Goal: Task Accomplishment & Management: Complete application form

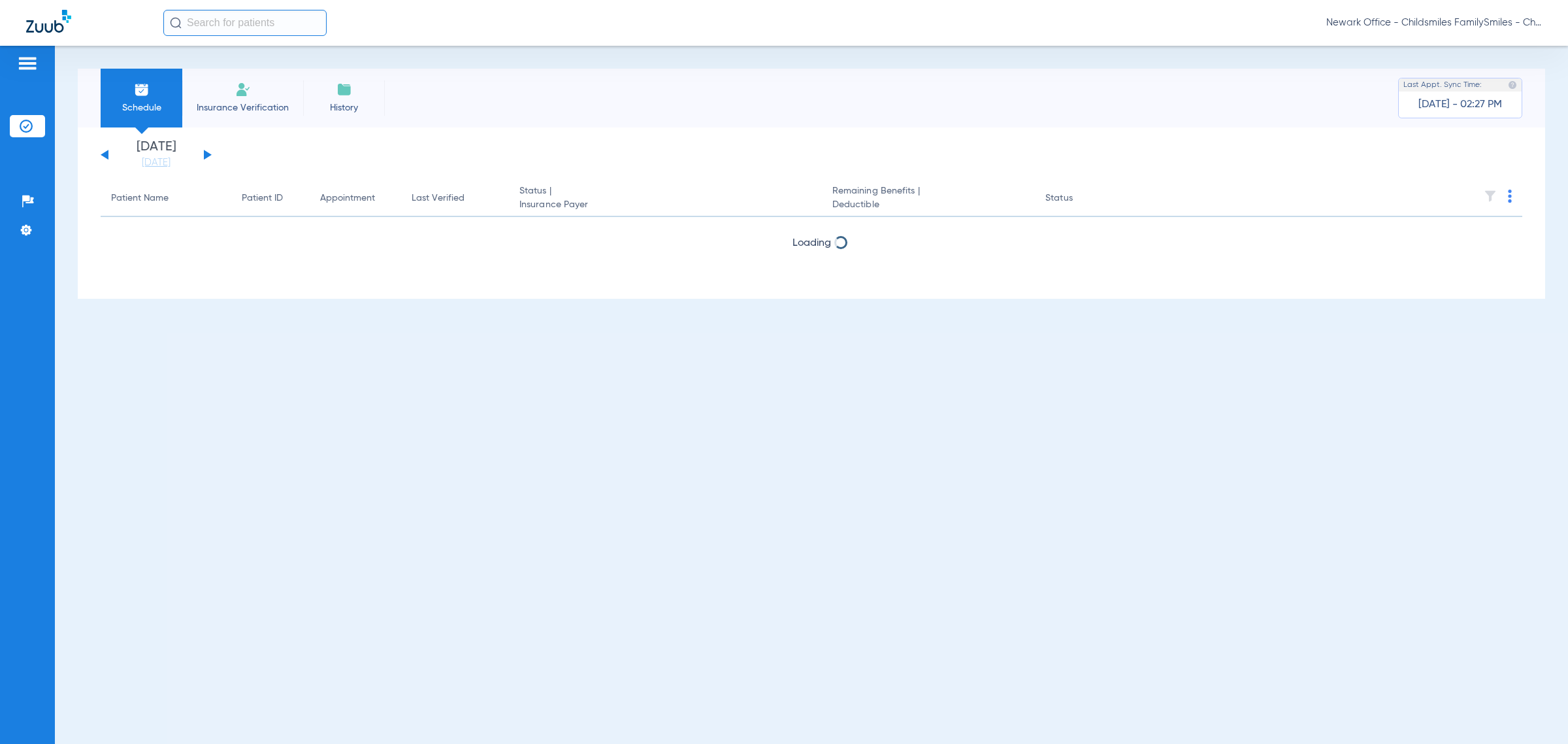
click at [680, 27] on span "Newark Office - Childsmiles FamilySmiles - ChildSmiles Spec LLC - [GEOGRAPHIC_D…" at bounding box center [1434, 23] width 216 height 13
click at [680, 43] on span "Account Selection" at bounding box center [1493, 46] width 74 height 9
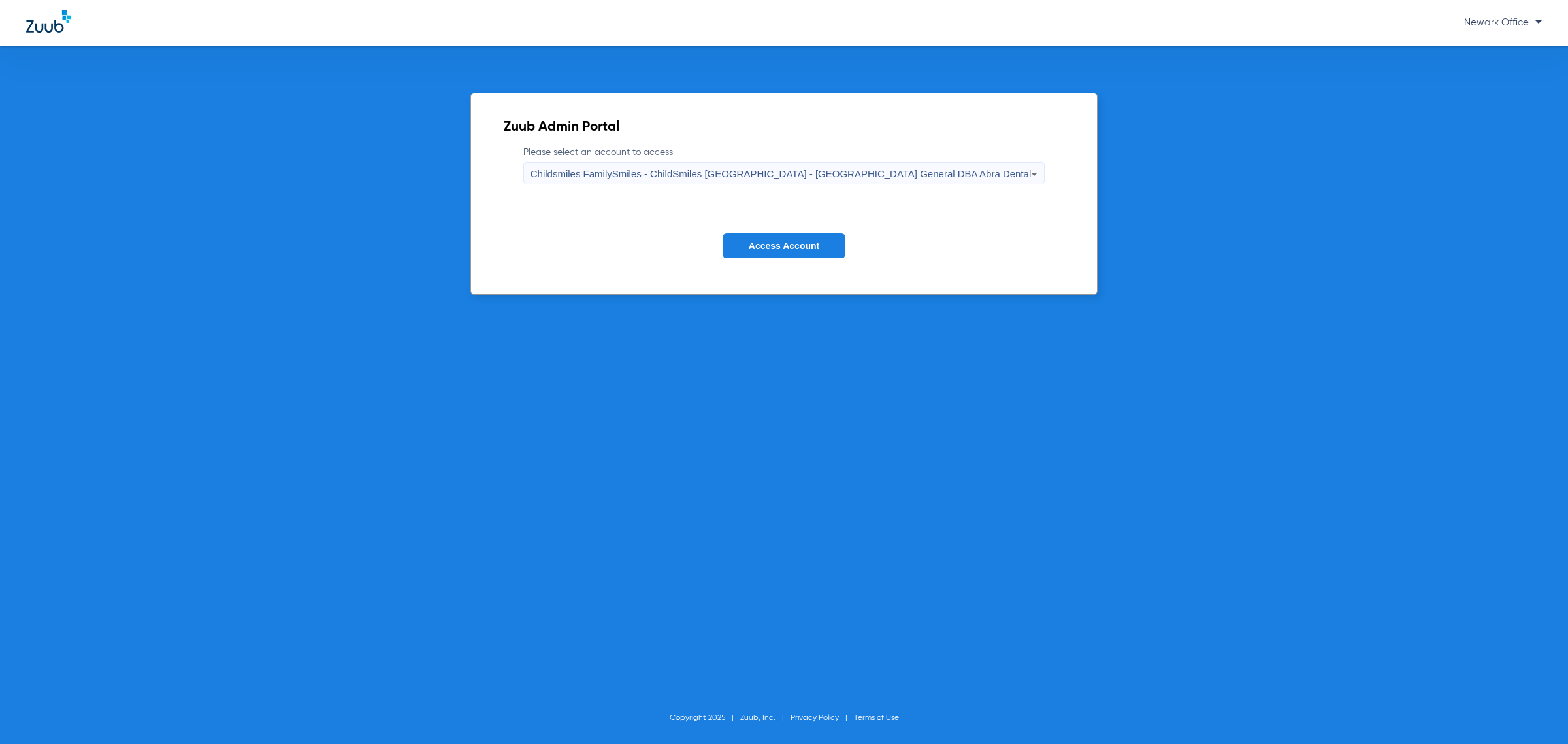
click at [680, 174] on span "Childsmiles FamilySmiles - ChildSmiles [GEOGRAPHIC_DATA] - [GEOGRAPHIC_DATA] Ge…" at bounding box center [781, 173] width 501 height 11
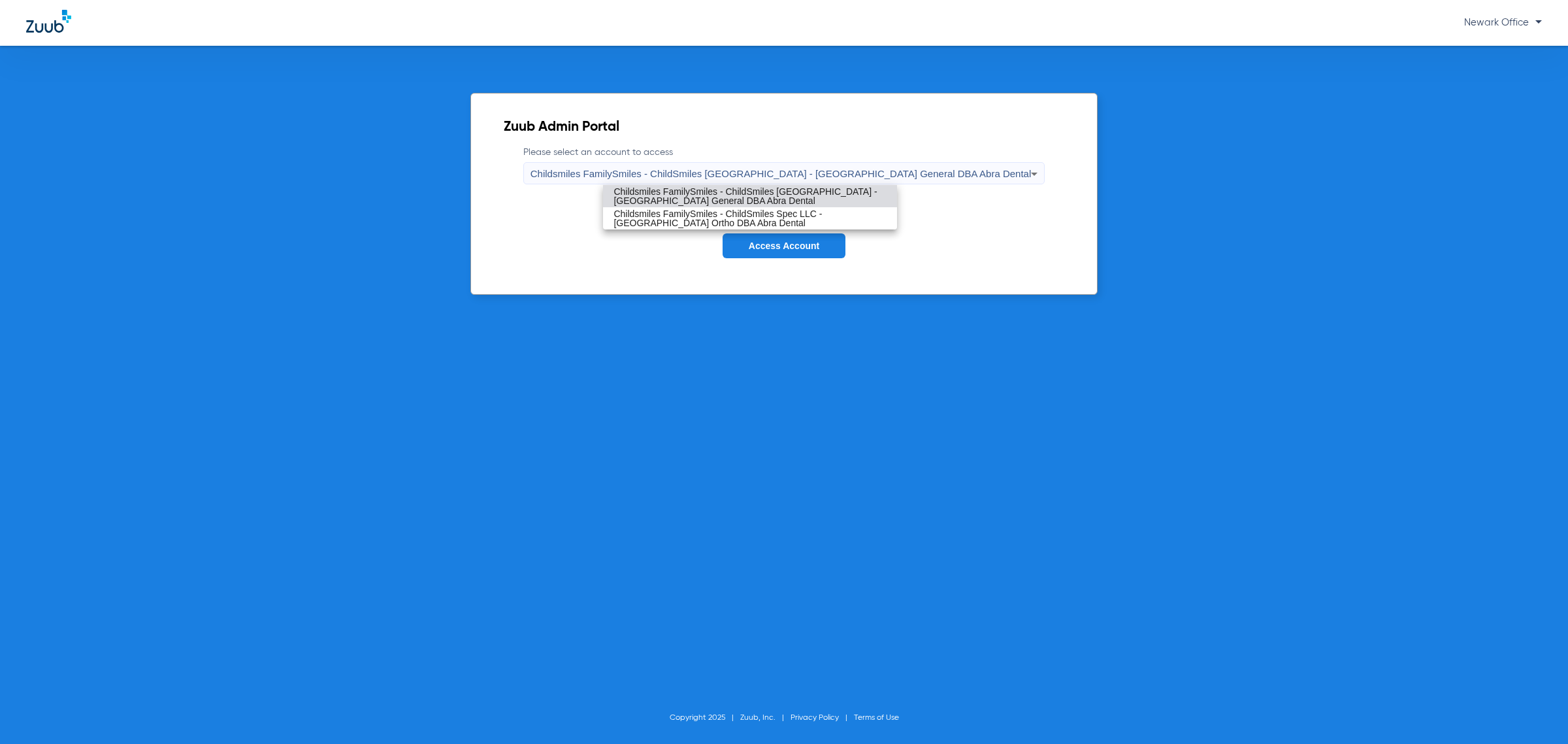
click at [680, 187] on span "Childsmiles FamilySmiles - ChildSmiles [GEOGRAPHIC_DATA] - [GEOGRAPHIC_DATA] Ge…" at bounding box center [750, 195] width 273 height 18
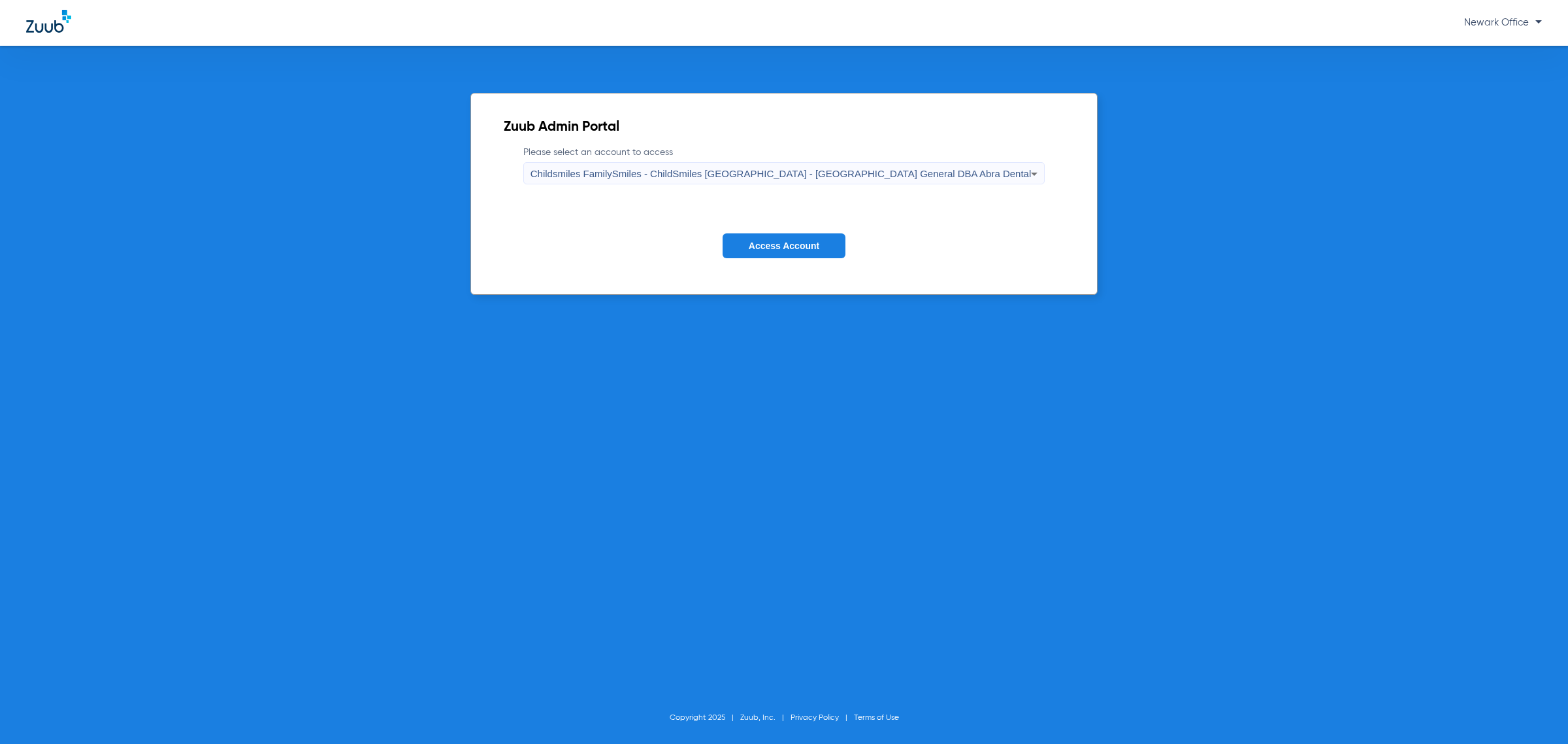
click at [680, 242] on span "Access Account" at bounding box center [784, 246] width 71 height 11
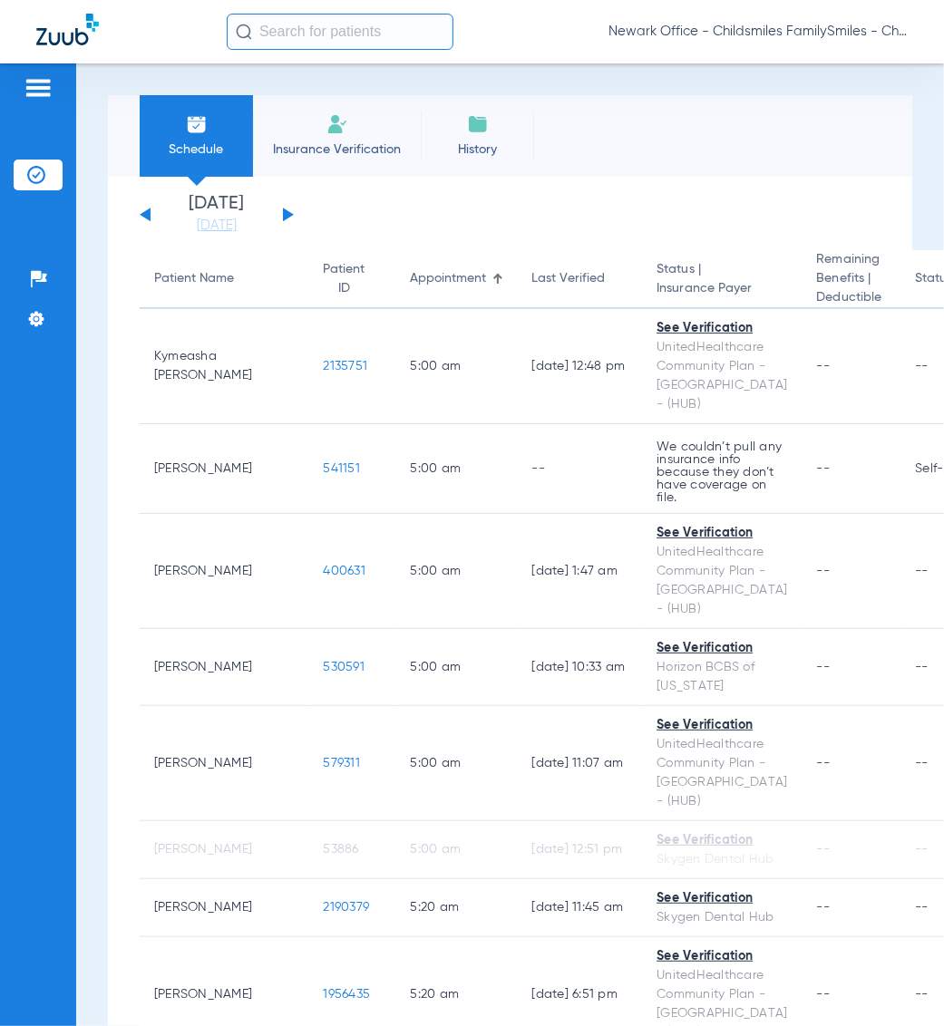
click at [649, 214] on app-single-date-navigator "[DATE] [DATE] [DATE] [DATE] [DATE] [DATE] [DATE] [DATE] [DATE] [DATE] [DATE] [D…" at bounding box center [510, 215] width 741 height 40
click at [295, 12] on div "Newark Office - Childsmiles FamilySmiles - ChildSmiles [GEOGRAPHIC_DATA] - [GEO…" at bounding box center [472, 31] width 944 height 63
click at [350, 33] on input "text" at bounding box center [340, 32] width 227 height 36
paste input "115631"
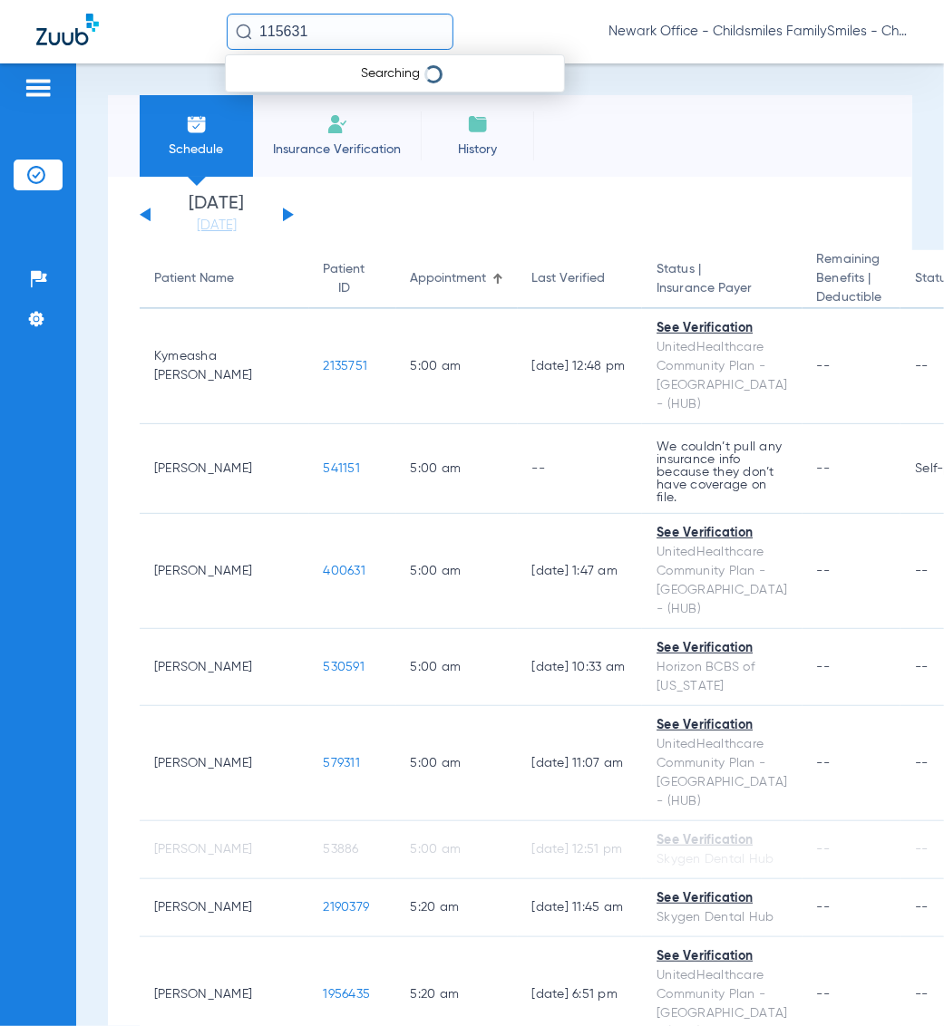
drag, startPoint x: 350, startPoint y: 33, endPoint x: 320, endPoint y: 24, distance: 31.3
click at [306, 24] on input "115631" at bounding box center [340, 32] width 227 height 36
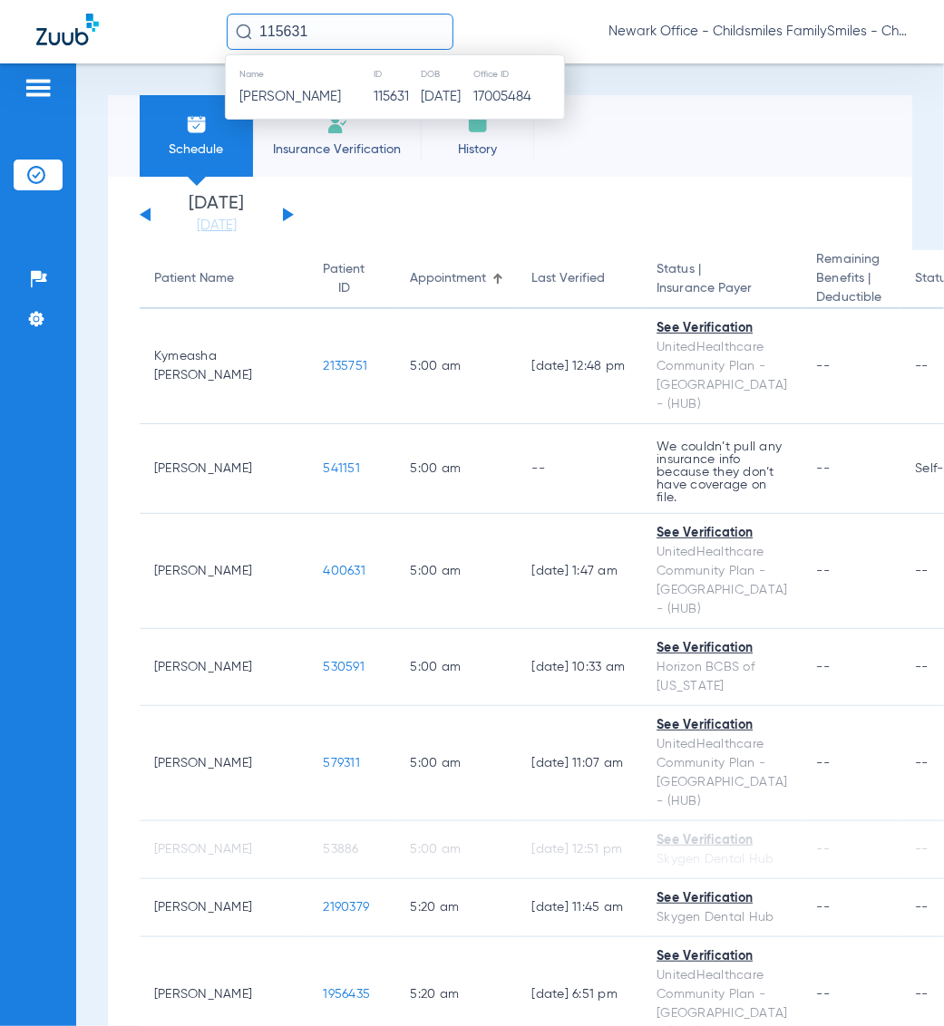
click at [320, 24] on input "115631" at bounding box center [340, 32] width 227 height 36
type input "115631"
click at [311, 93] on span "[PERSON_NAME]" at bounding box center [290, 97] width 102 height 14
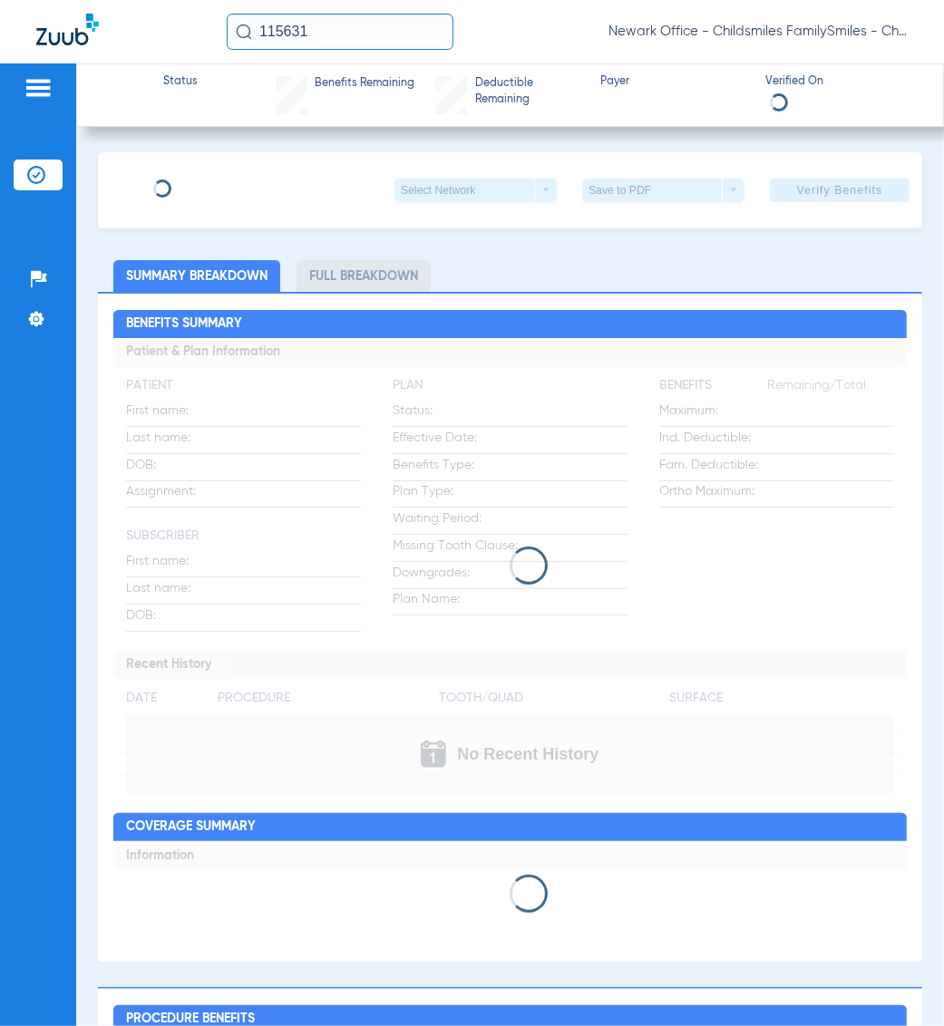
type input "[DEMOGRAPHIC_DATA]"
type input "[PERSON_NAME]"
type input "[DATE]"
type input "W278171137"
type input "030725303700017"
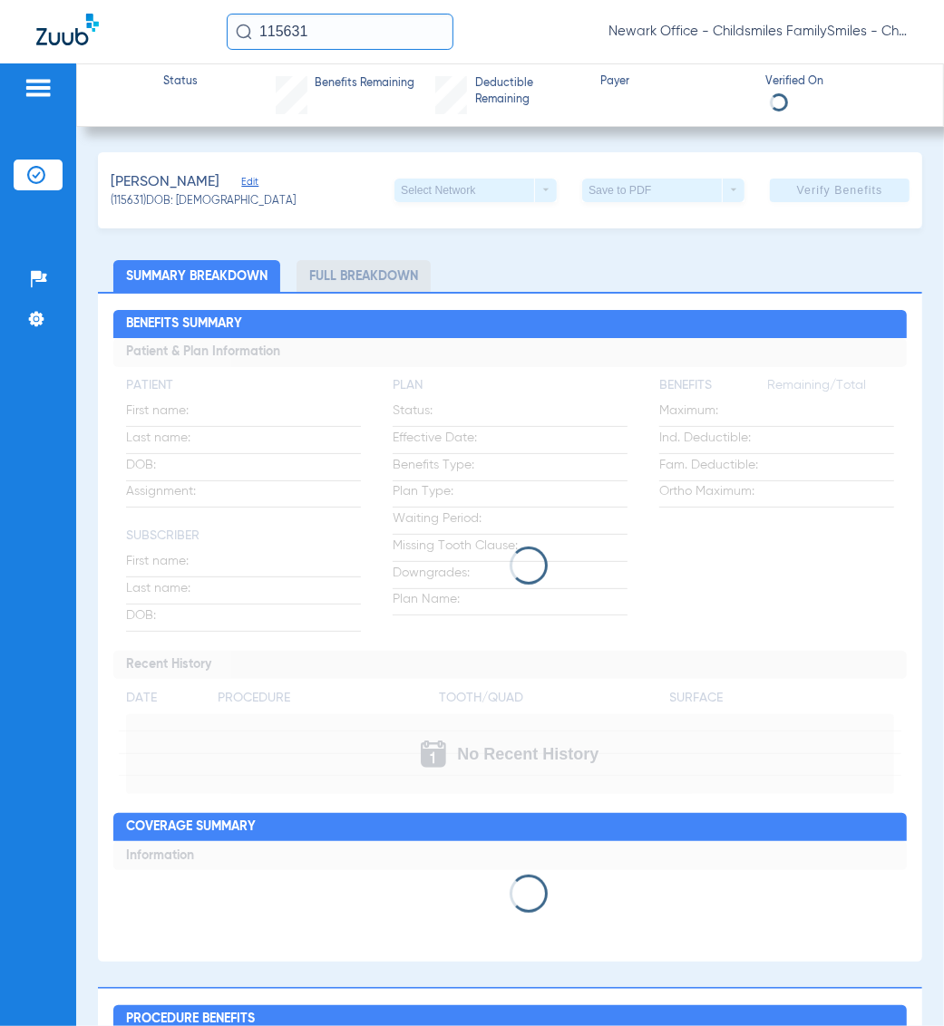
click at [243, 181] on span "Edit" at bounding box center [249, 184] width 16 height 17
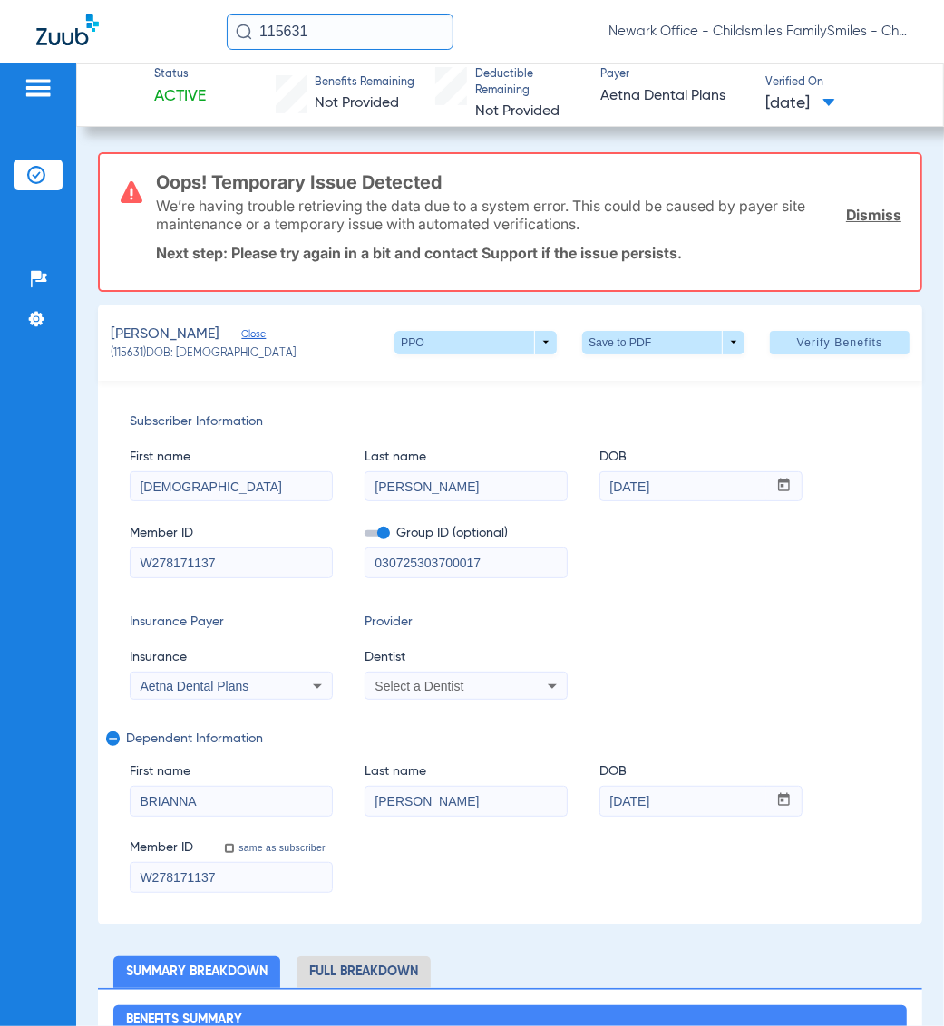
click at [346, 18] on input "115631" at bounding box center [340, 32] width 227 height 36
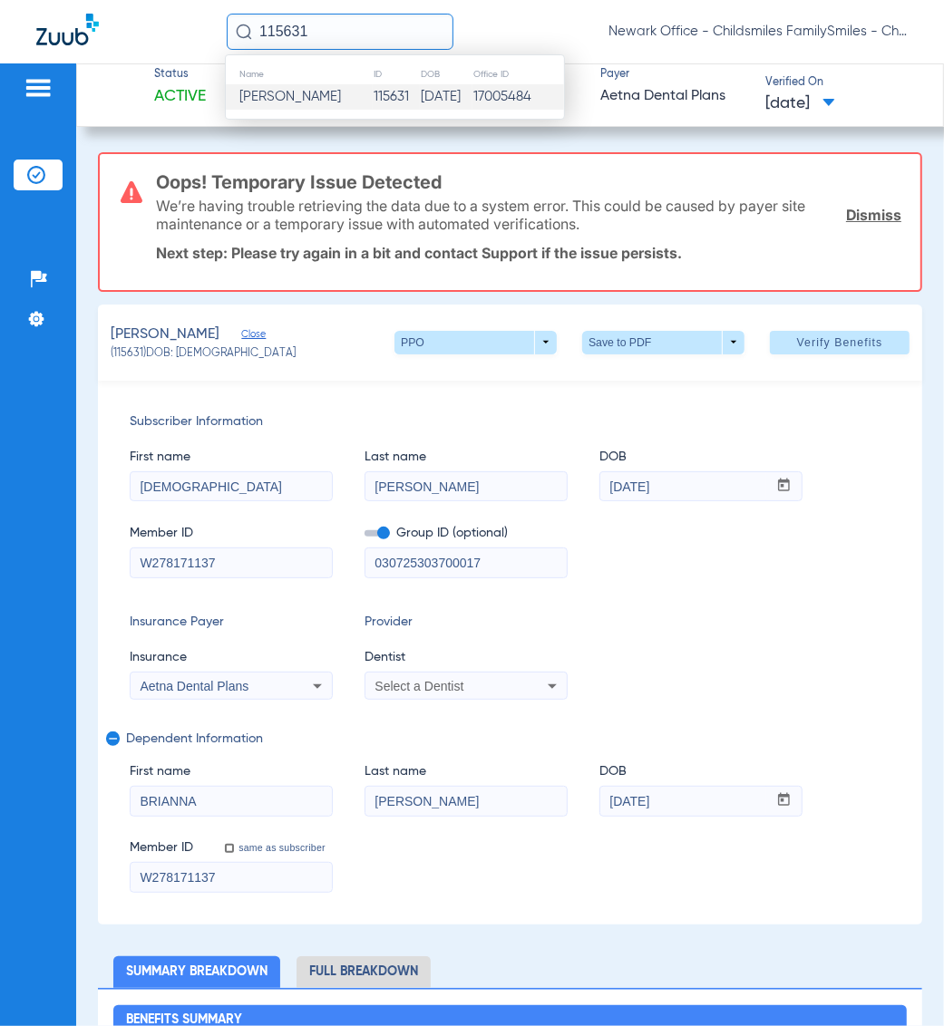
paste input "23169"
type input "231691"
click at [293, 98] on span "[PERSON_NAME]" at bounding box center [290, 97] width 102 height 14
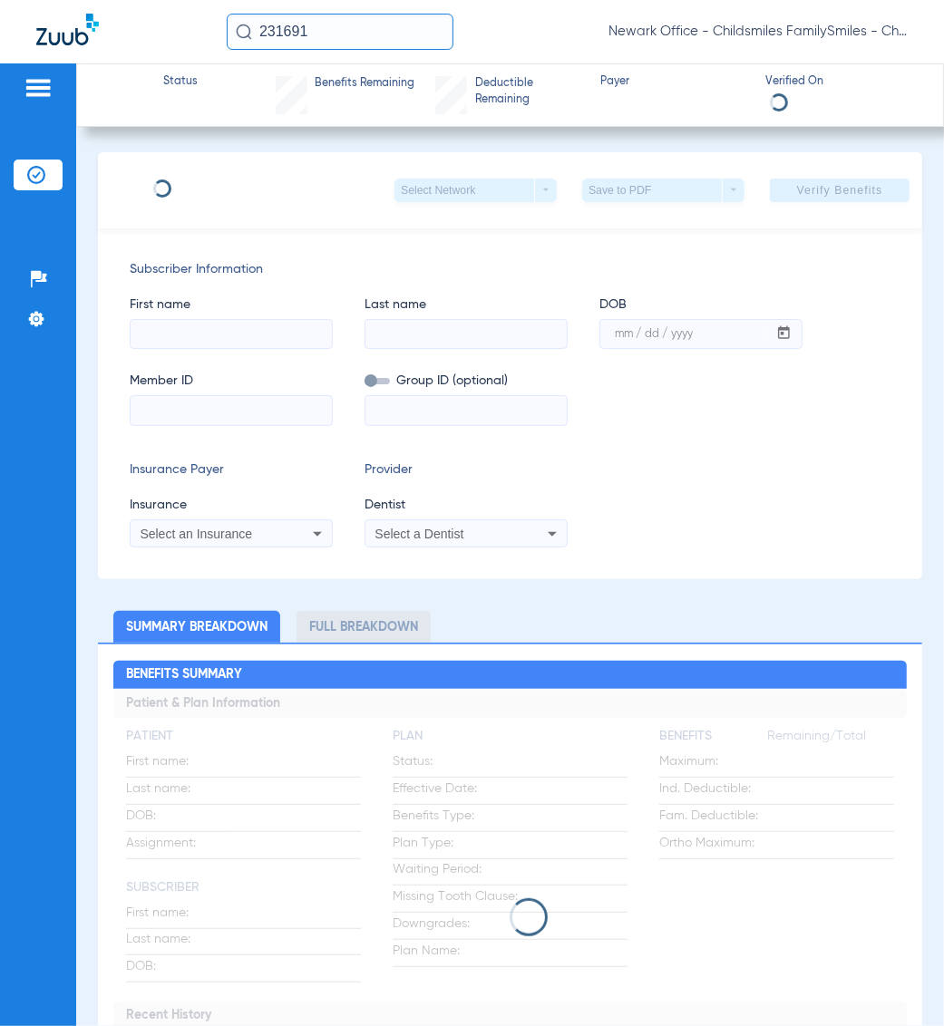
type input "[PERSON_NAME]"
type input "[DATE]"
type input "W275850923"
type input "077147203100002"
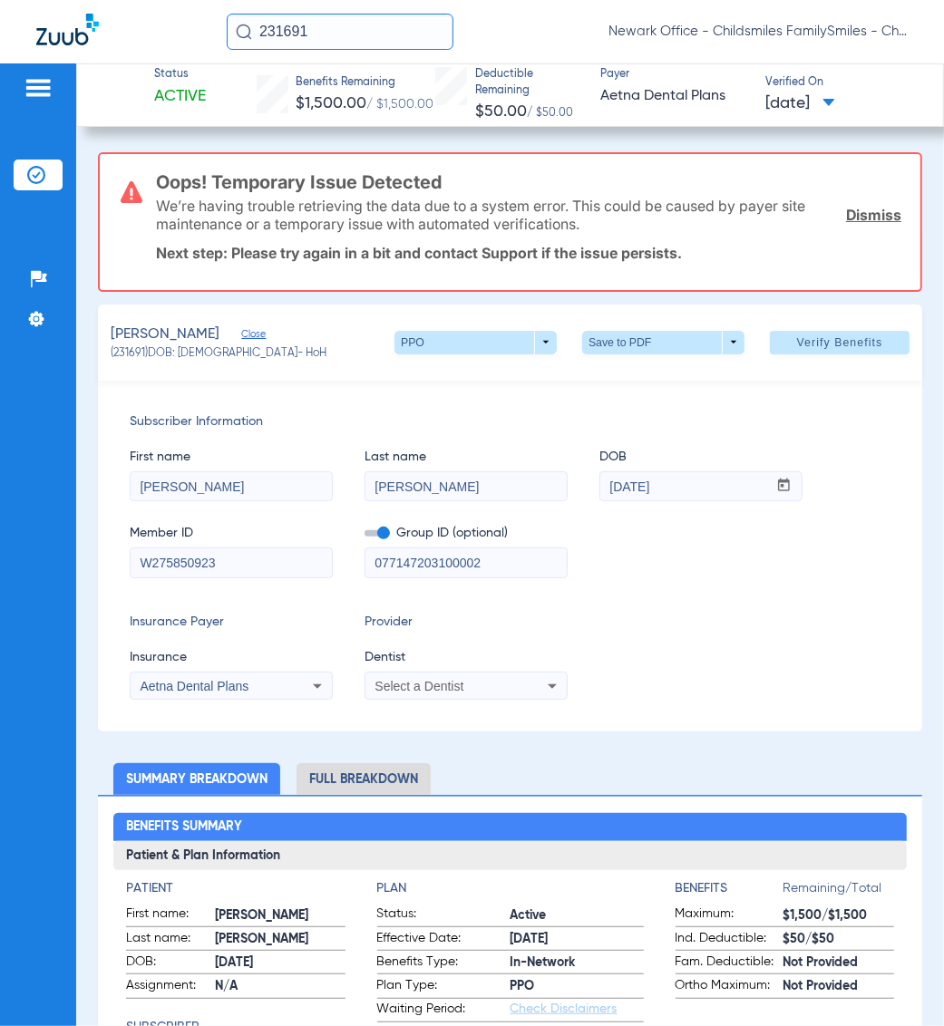
click at [355, 771] on li "Full Breakdown" at bounding box center [363, 779] width 134 height 32
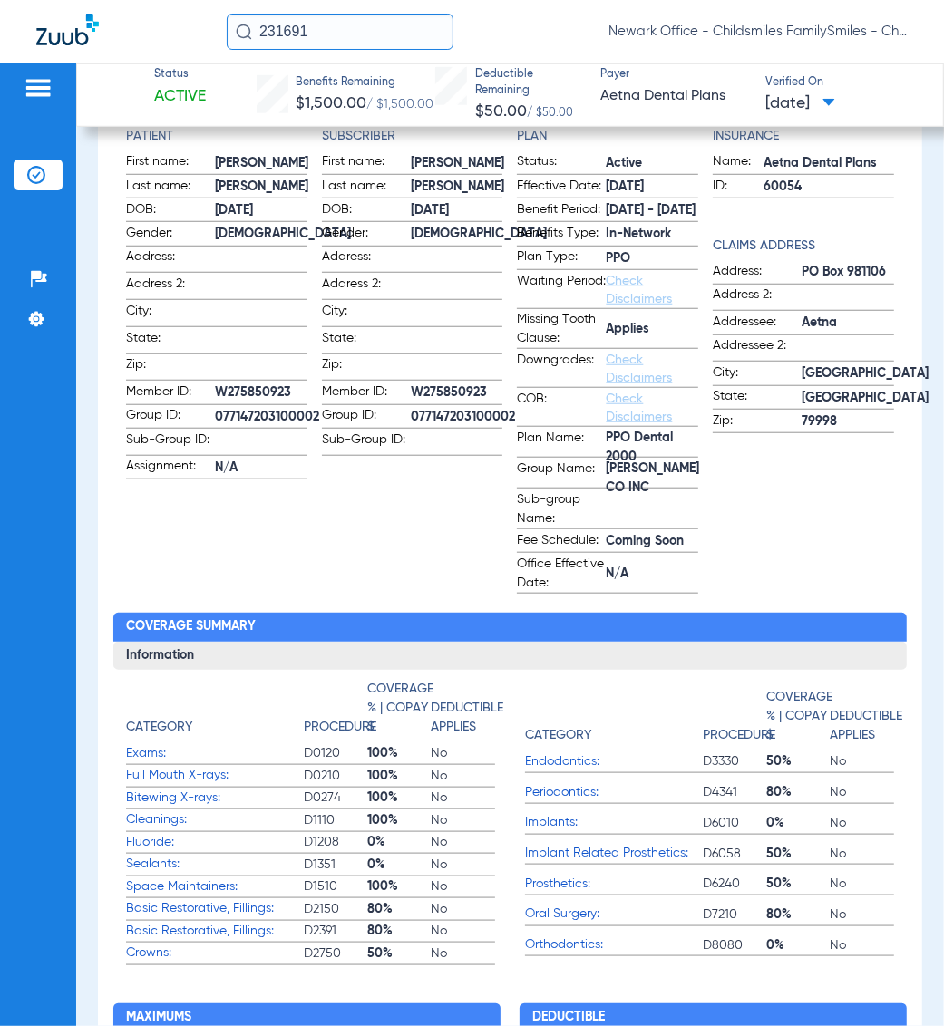
scroll to position [604, 0]
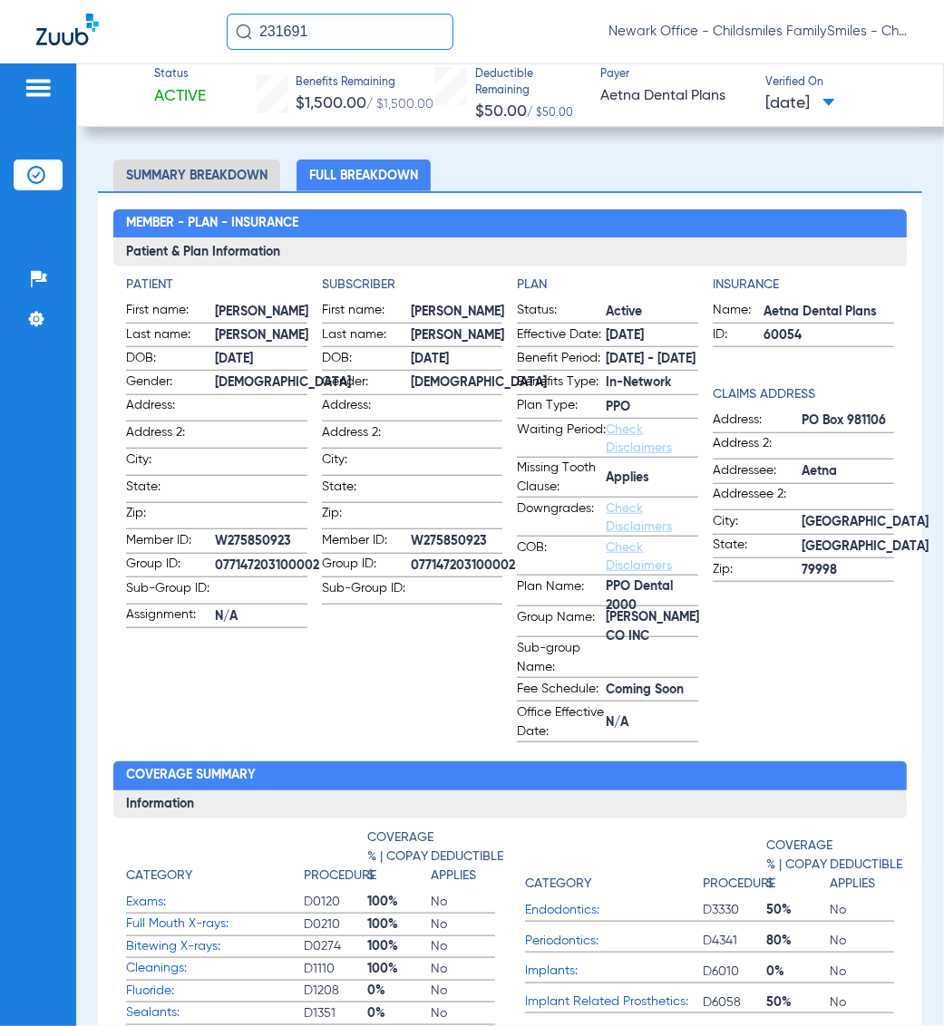
click at [275, 18] on input "231691" at bounding box center [340, 32] width 227 height 36
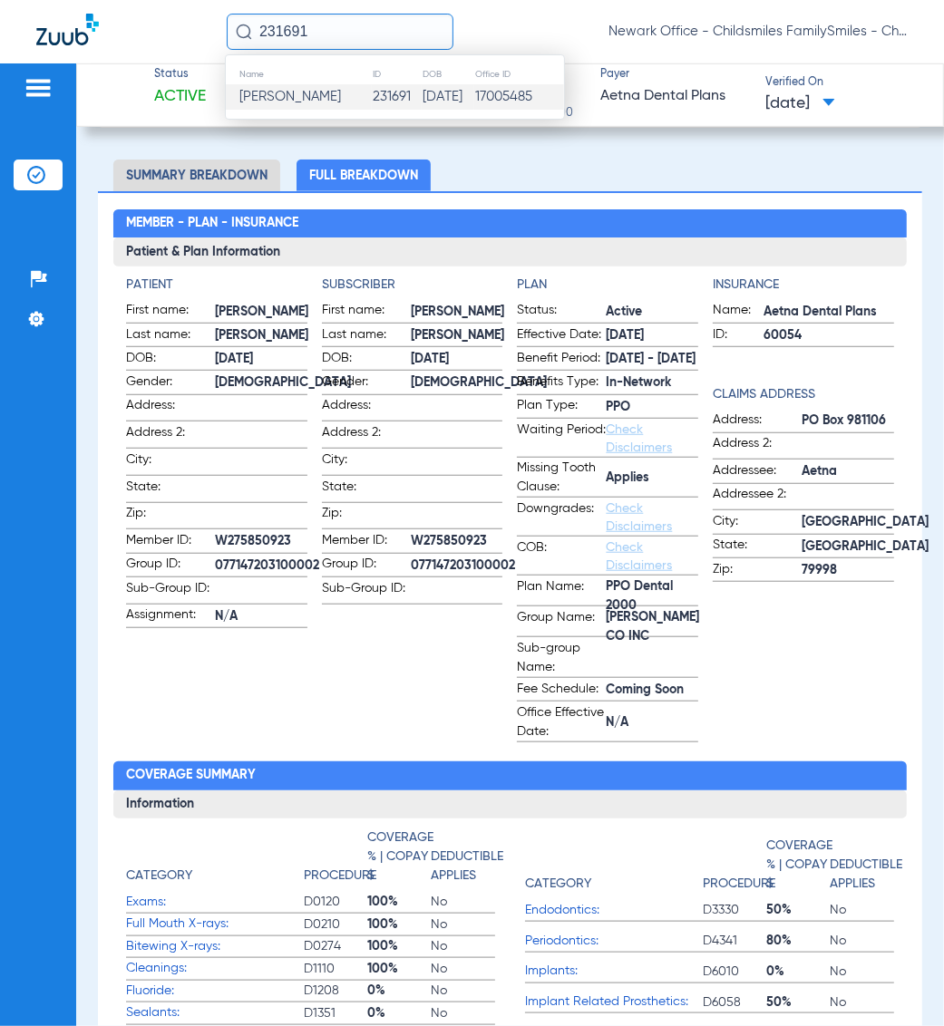
drag, startPoint x: 279, startPoint y: 12, endPoint x: 233, endPoint y: 34, distance: 51.1
click at [218, 34] on div at bounding box center [131, 32] width 190 height 37
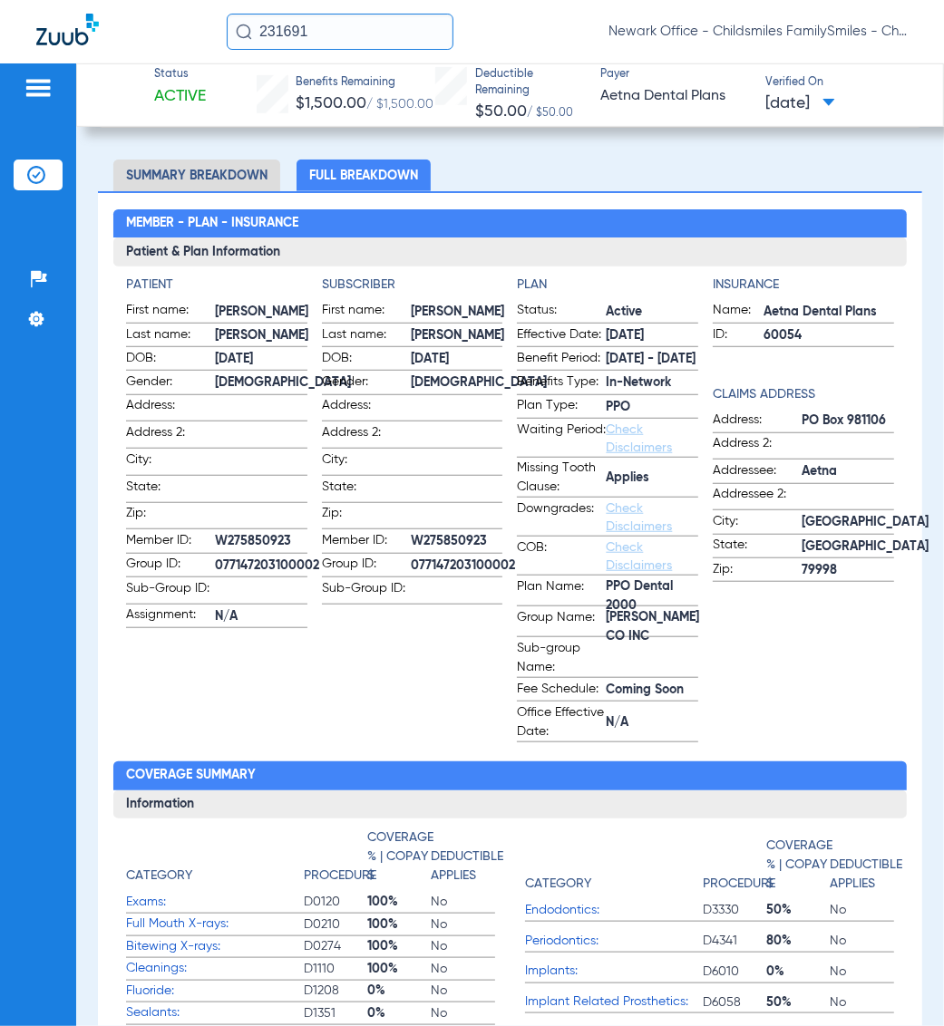
click at [284, 33] on input "231691" at bounding box center [340, 32] width 227 height 36
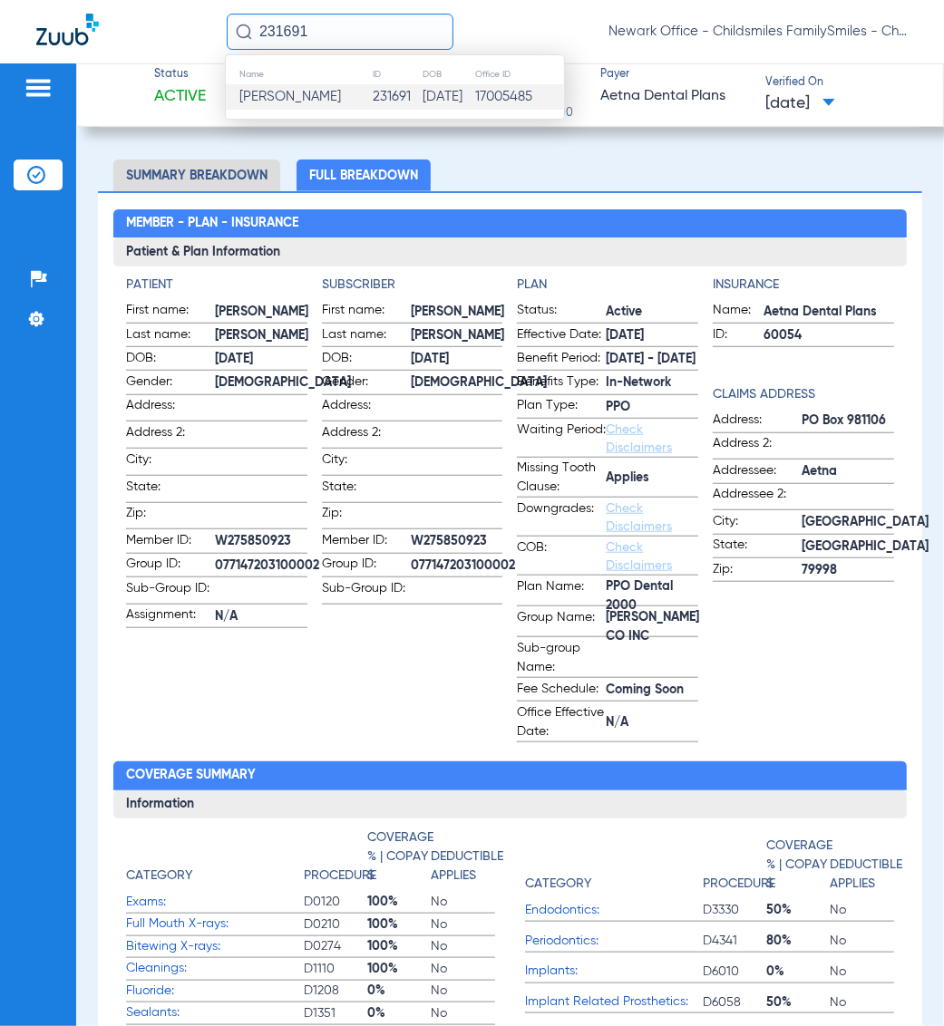
paste input "12409"
type input "12409"
click at [276, 91] on span "[PERSON_NAME]" at bounding box center [290, 97] width 102 height 14
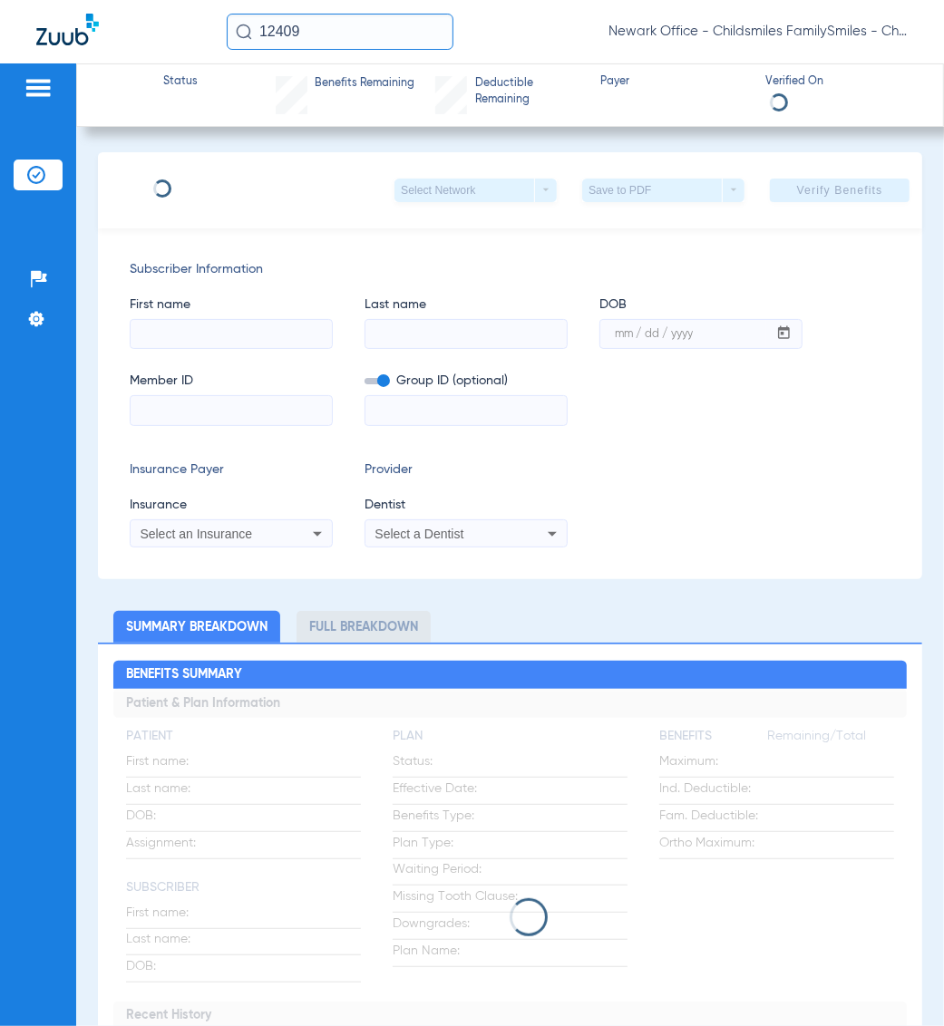
type input "[PERSON_NAME]"
type input "[DATE]"
type input "W072410108"
type input "070034702300002"
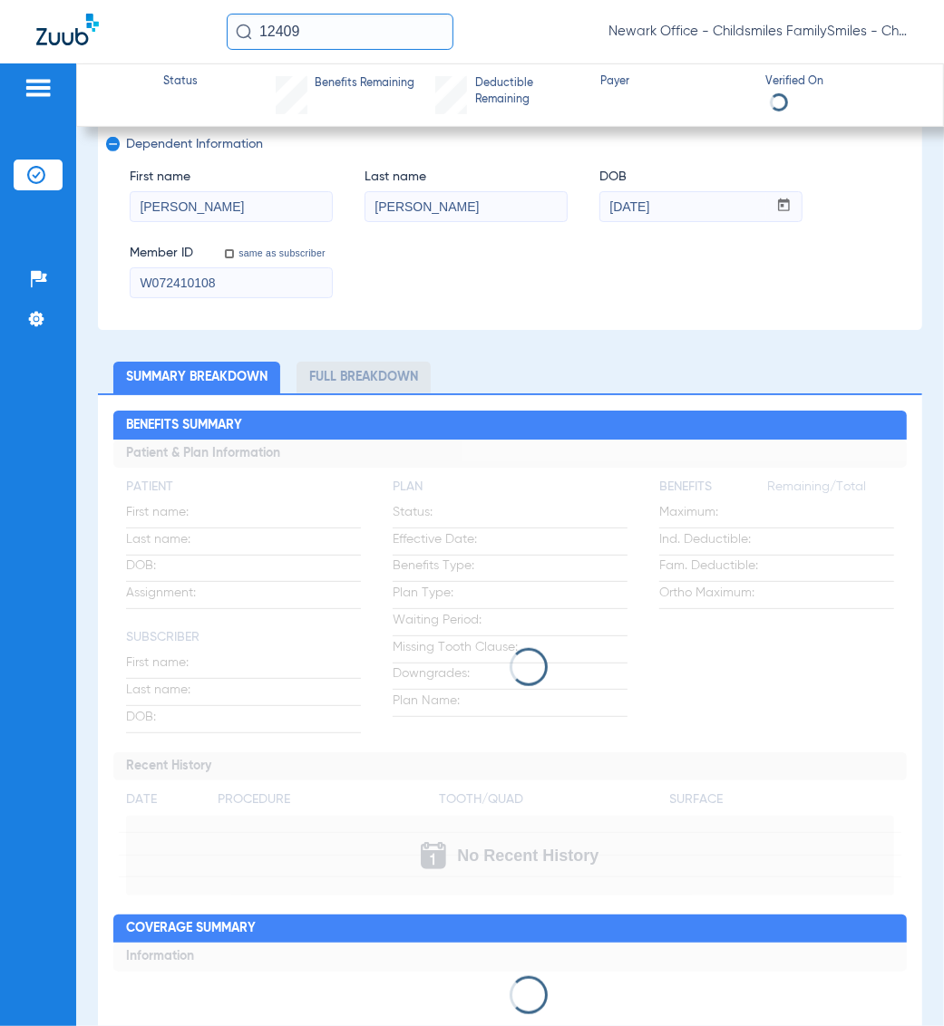
scroll to position [453, 0]
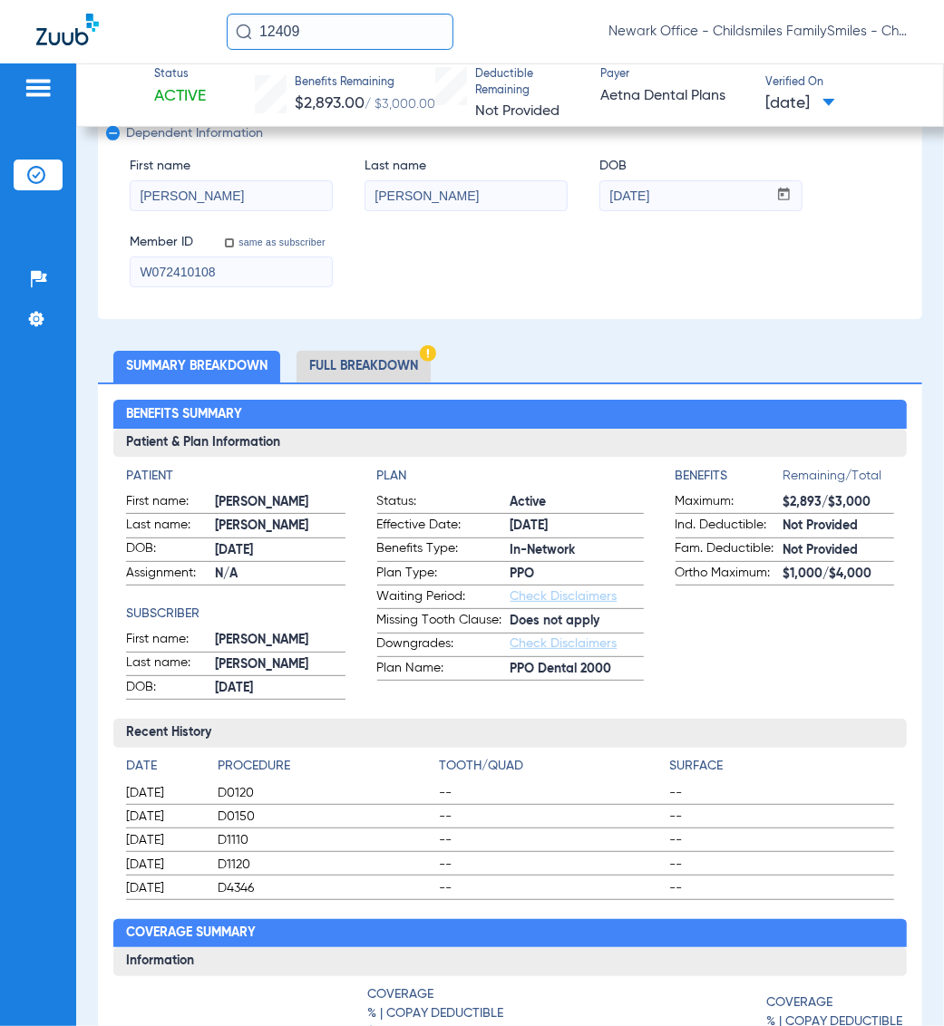
click at [385, 379] on li "Full Breakdown" at bounding box center [363, 367] width 134 height 32
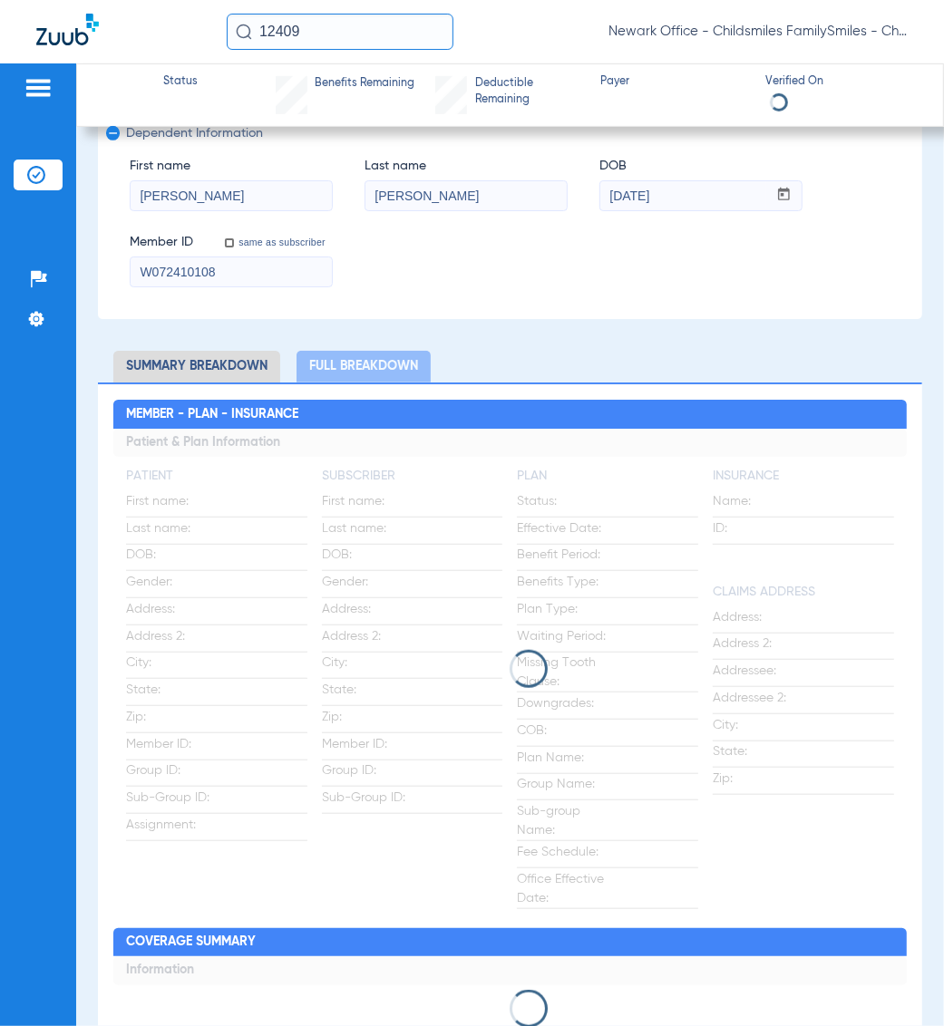
click at [327, 43] on input "12409" at bounding box center [340, 32] width 227 height 36
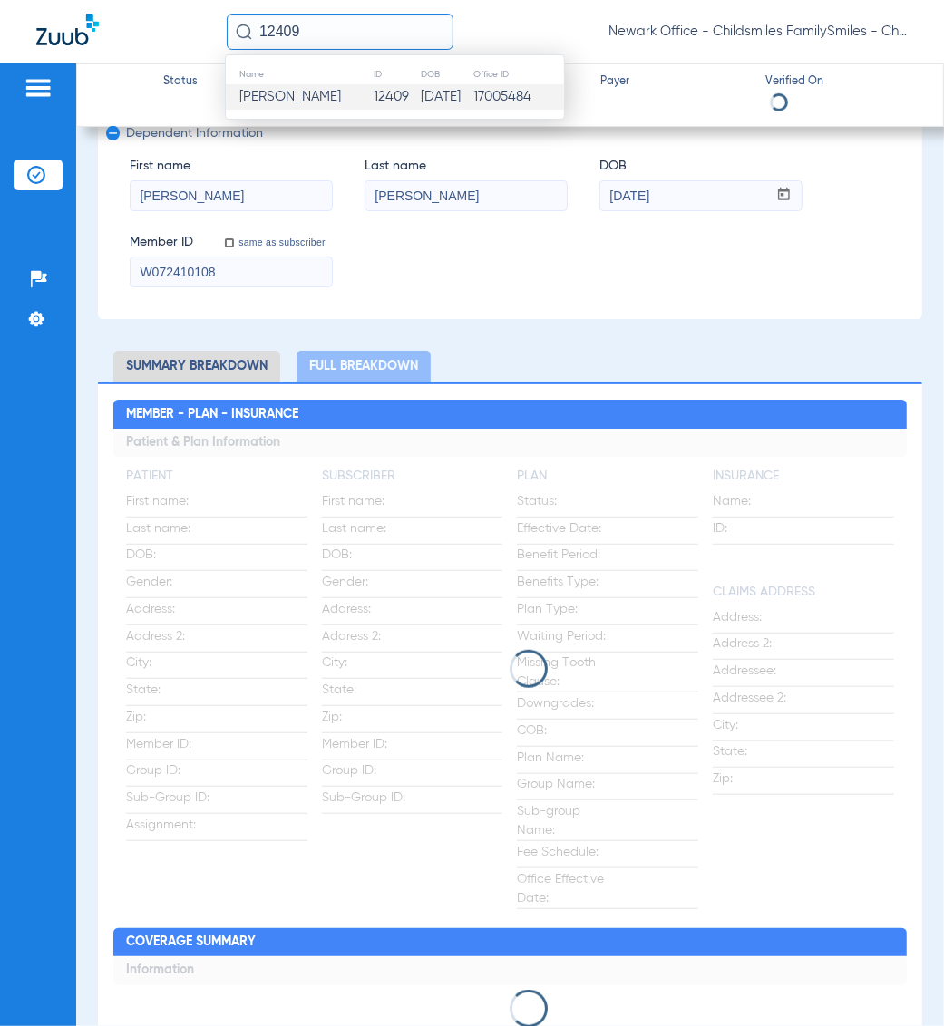
click at [327, 43] on input "12409" at bounding box center [340, 32] width 227 height 36
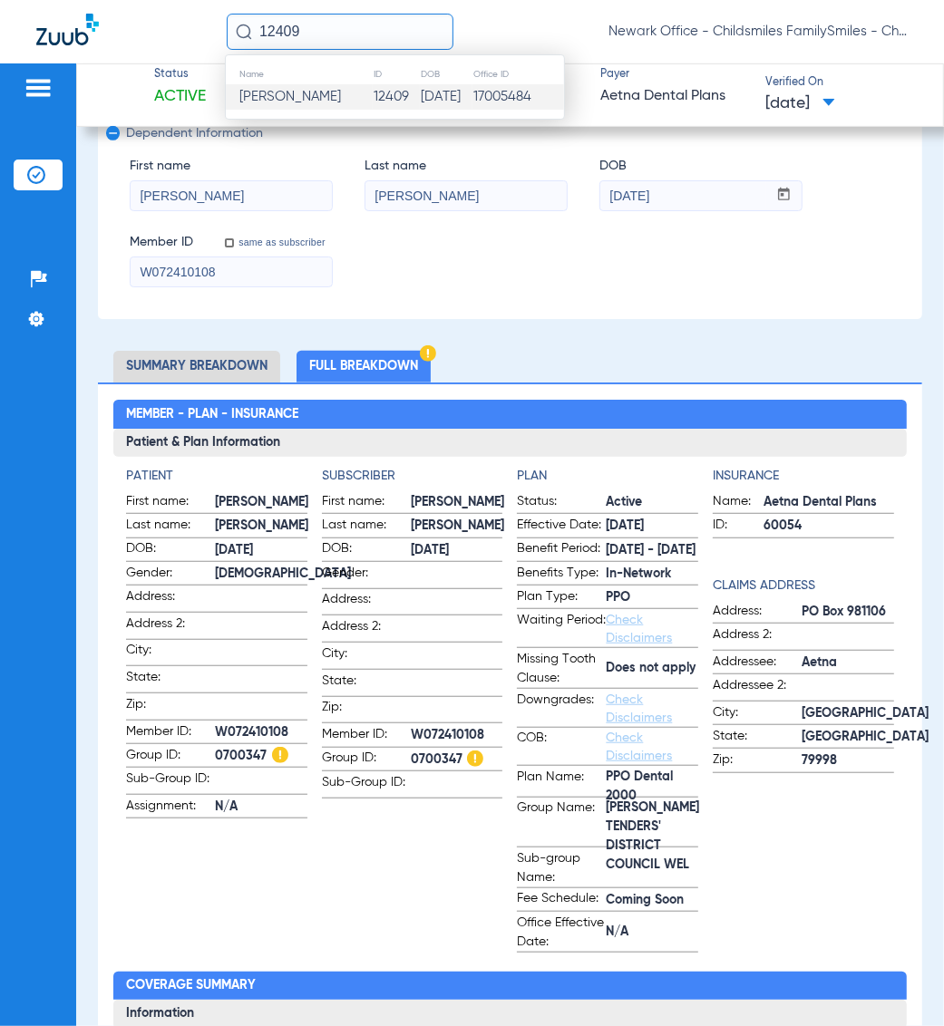
paste input "540701"
type input "540701"
click at [311, 96] on td "[PERSON_NAME]" at bounding box center [297, 96] width 143 height 25
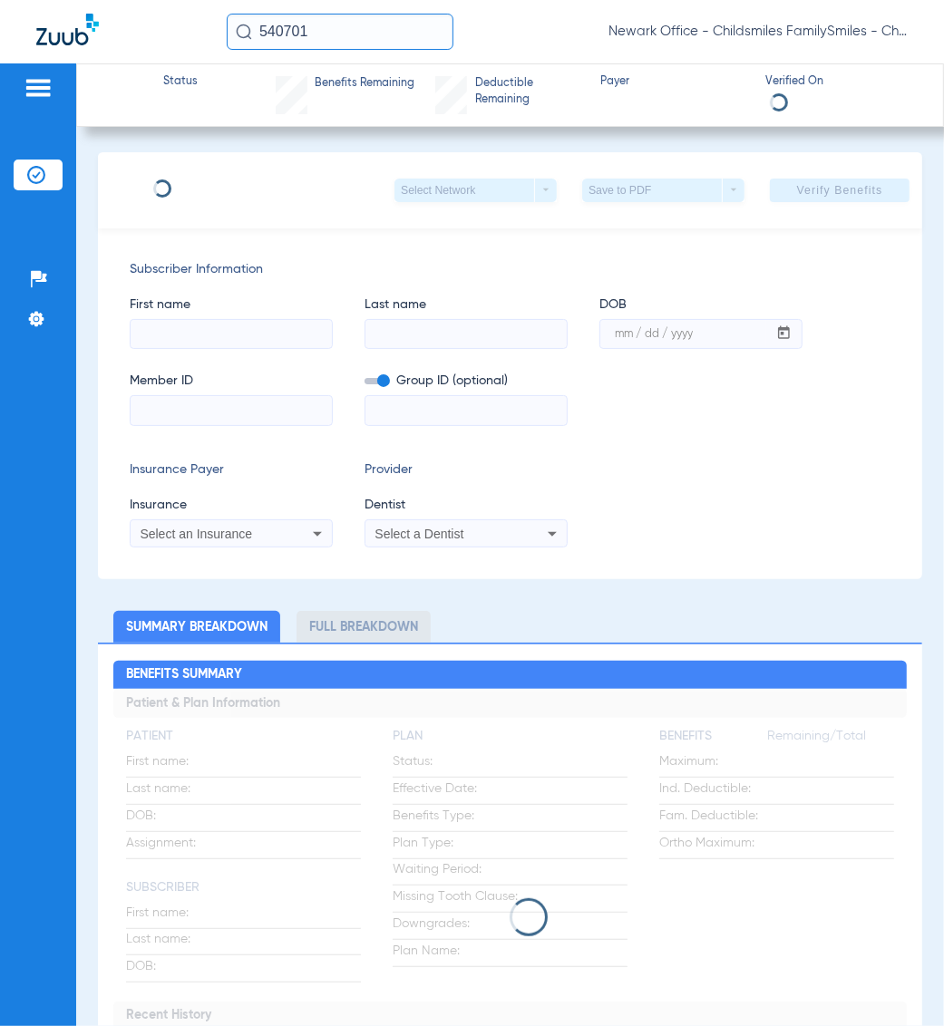
type input "[PERSON_NAME]"
type input "[DATE]"
type input "W262964026"
type input "081231002000003"
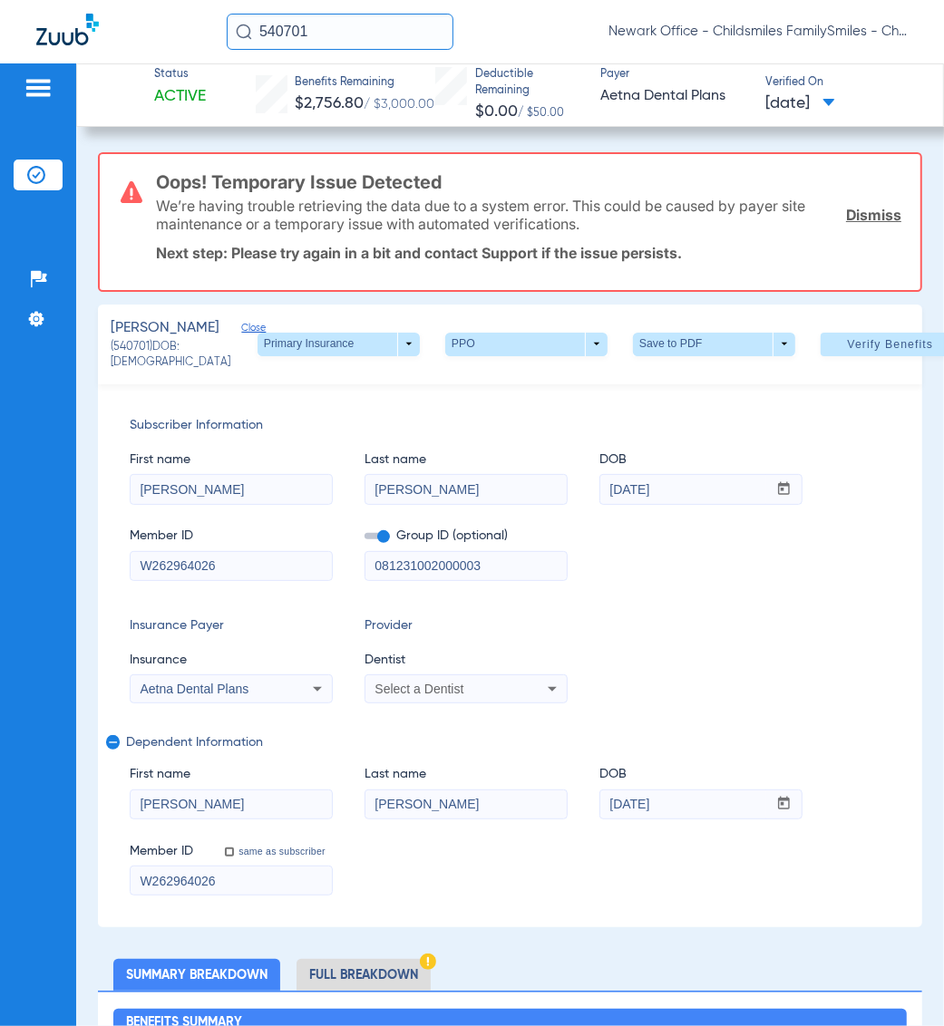
click at [334, 15] on input "540701" at bounding box center [340, 32] width 227 height 36
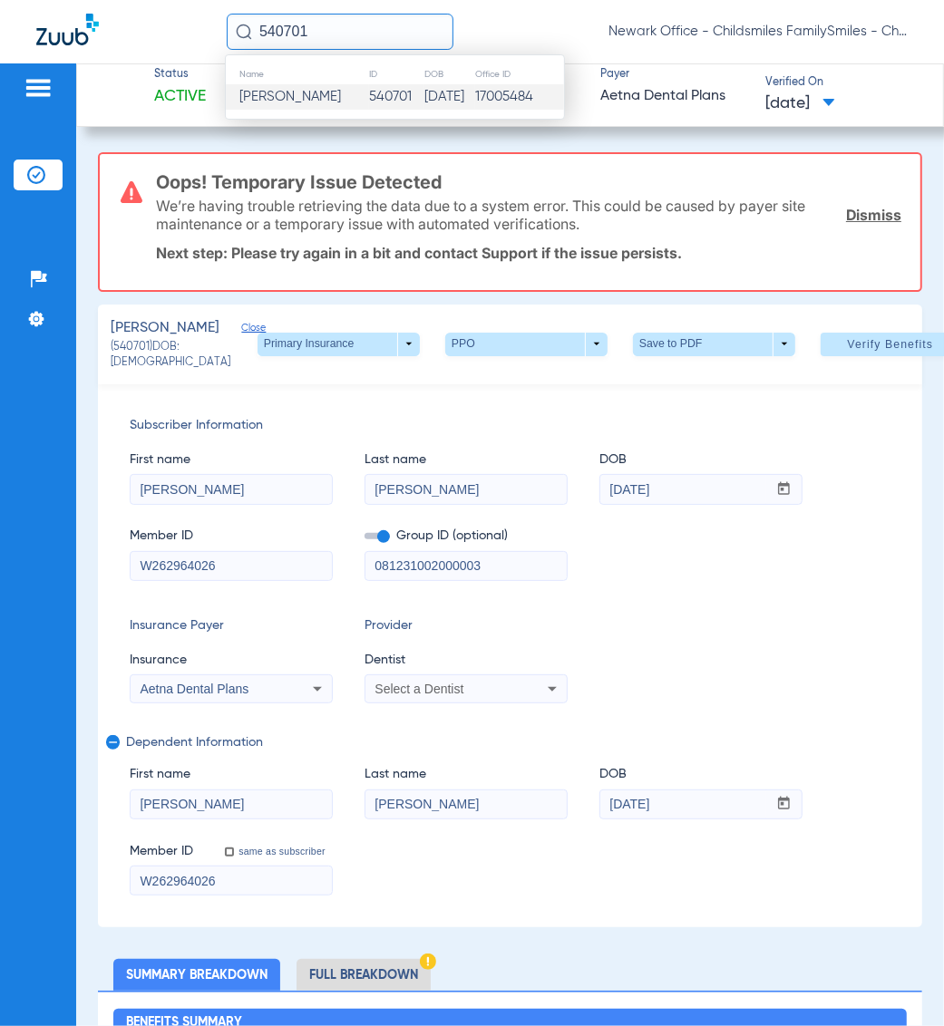
paste input "2096"
type input "20961"
click at [292, 101] on span "[PERSON_NAME]" at bounding box center [290, 97] width 102 height 14
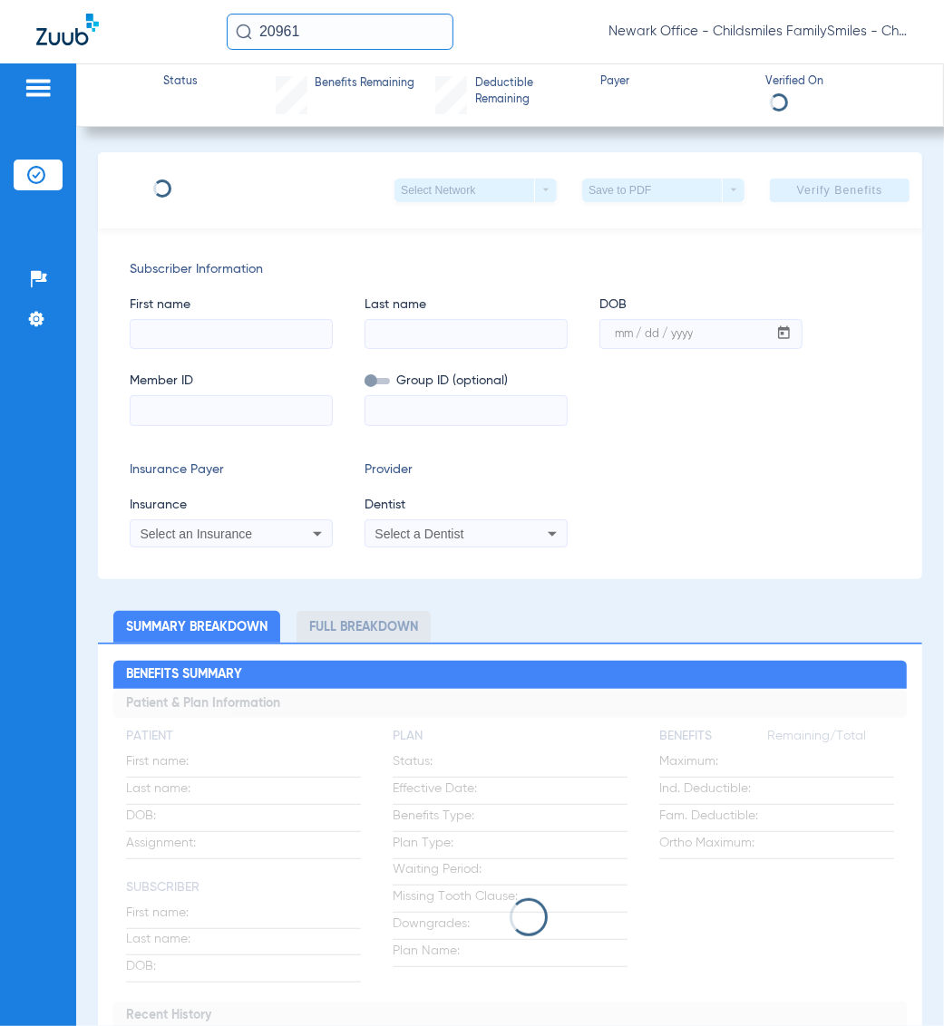
type input "[PERSON_NAME]"
type input "[DATE]"
type input "W270671788"
type input "030725303700017"
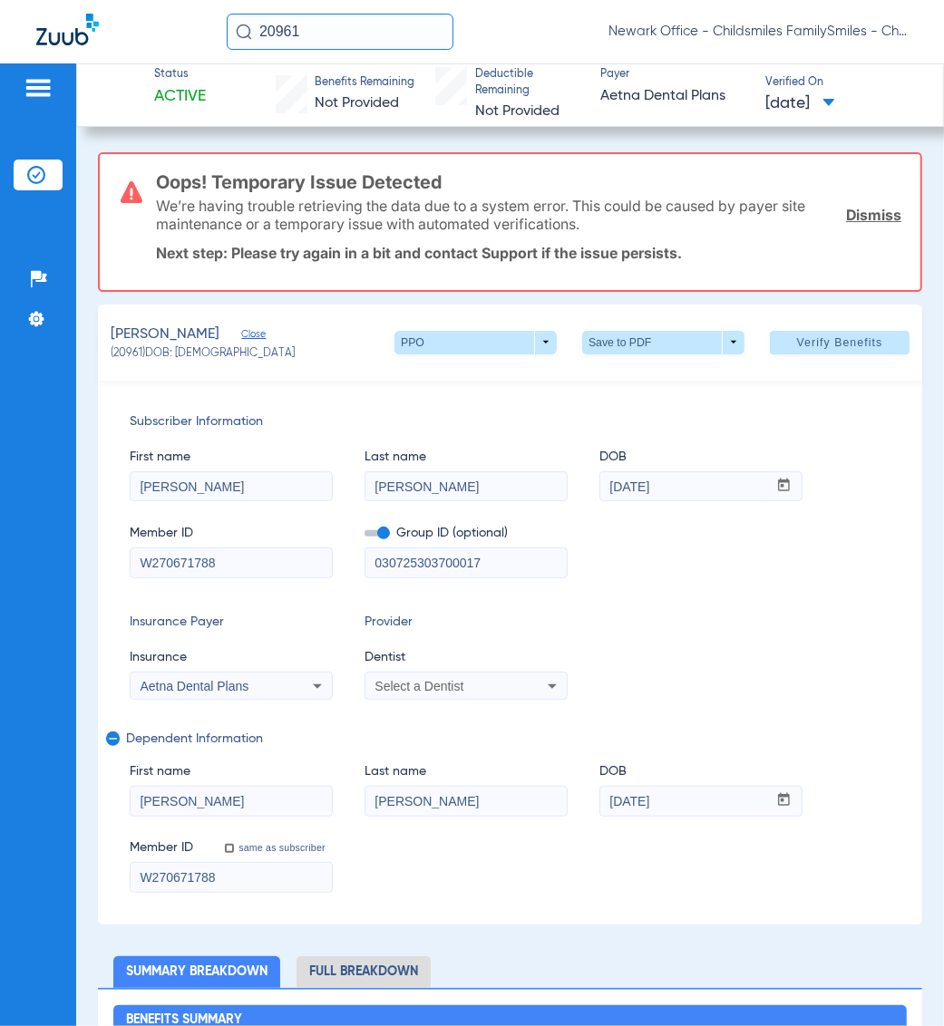
click at [682, 700] on div "Subscriber Information First name [PERSON_NAME] name [PERSON_NAME] DOB mm / dd …" at bounding box center [510, 653] width 824 height 544
click at [376, 24] on input "20961" at bounding box center [340, 32] width 227 height 36
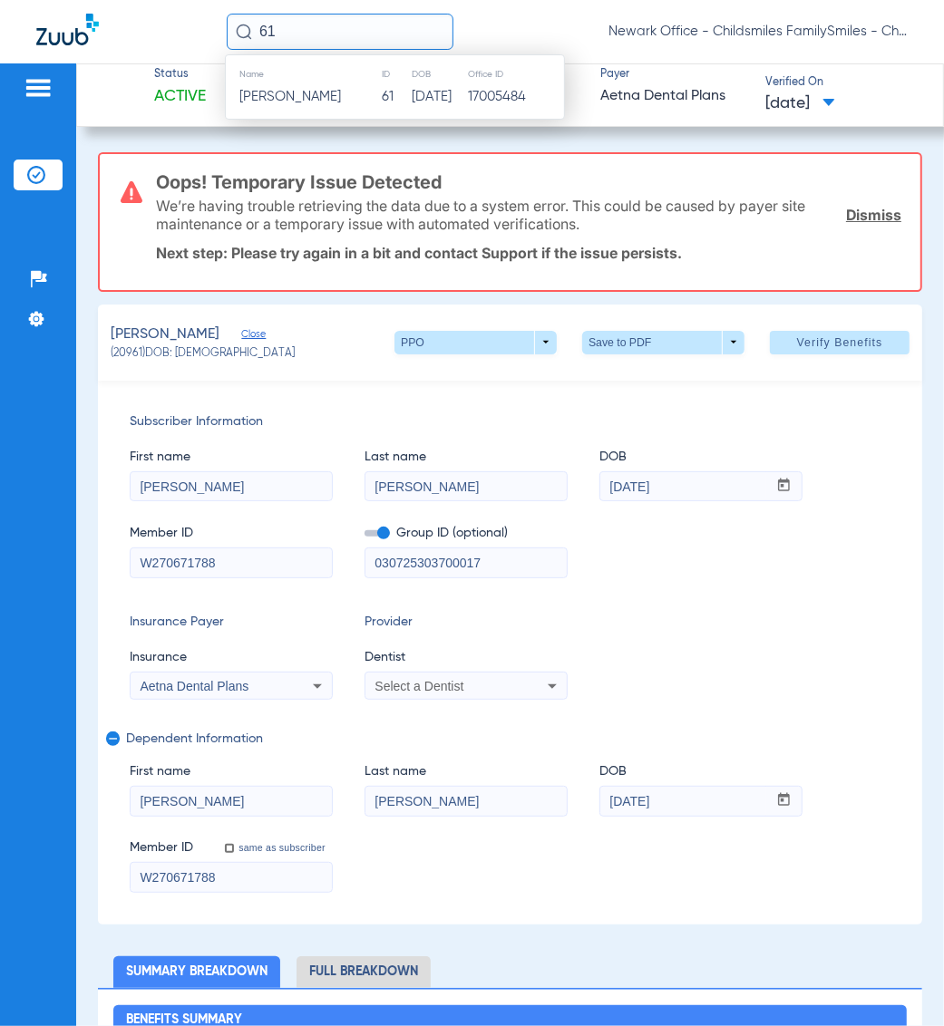
click at [387, 43] on input "61" at bounding box center [340, 32] width 227 height 36
paste input "209"
click at [352, 24] on input "20961" at bounding box center [340, 32] width 227 height 36
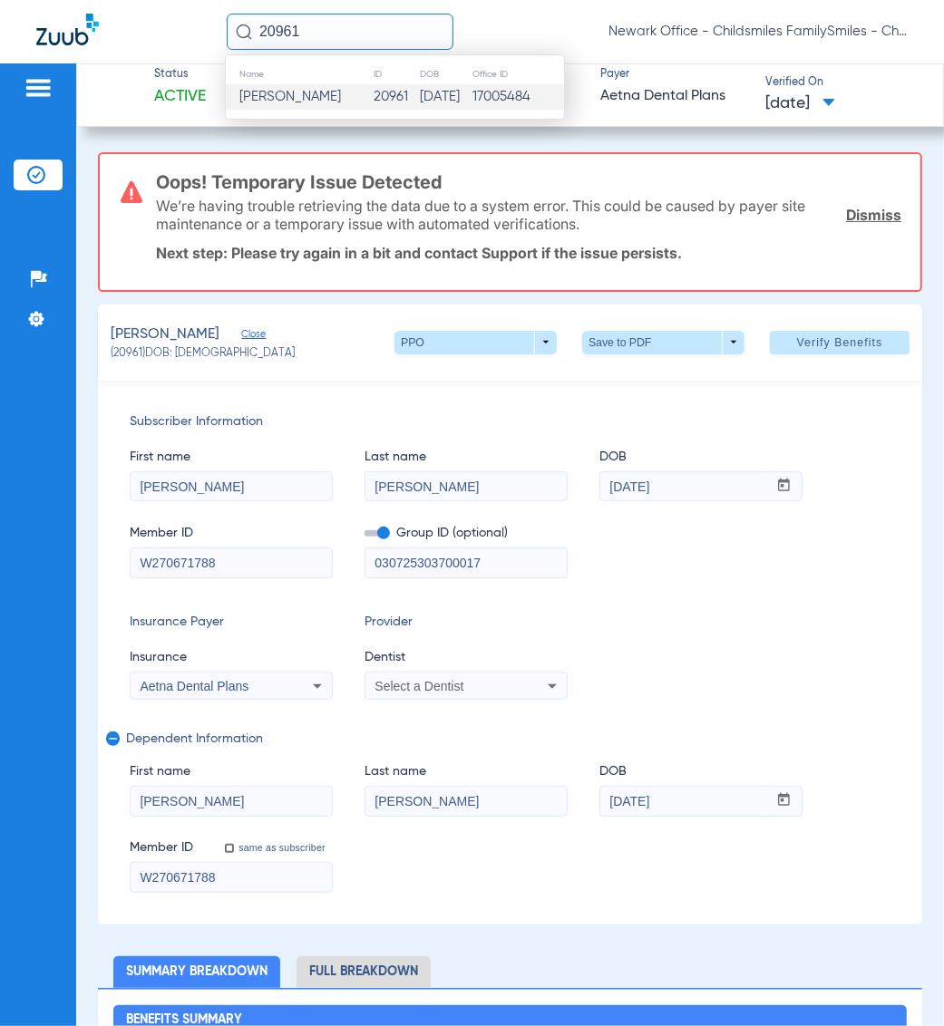
paste input "410609"
type input "2410609"
click at [290, 91] on span "[PERSON_NAME]" at bounding box center [290, 97] width 102 height 14
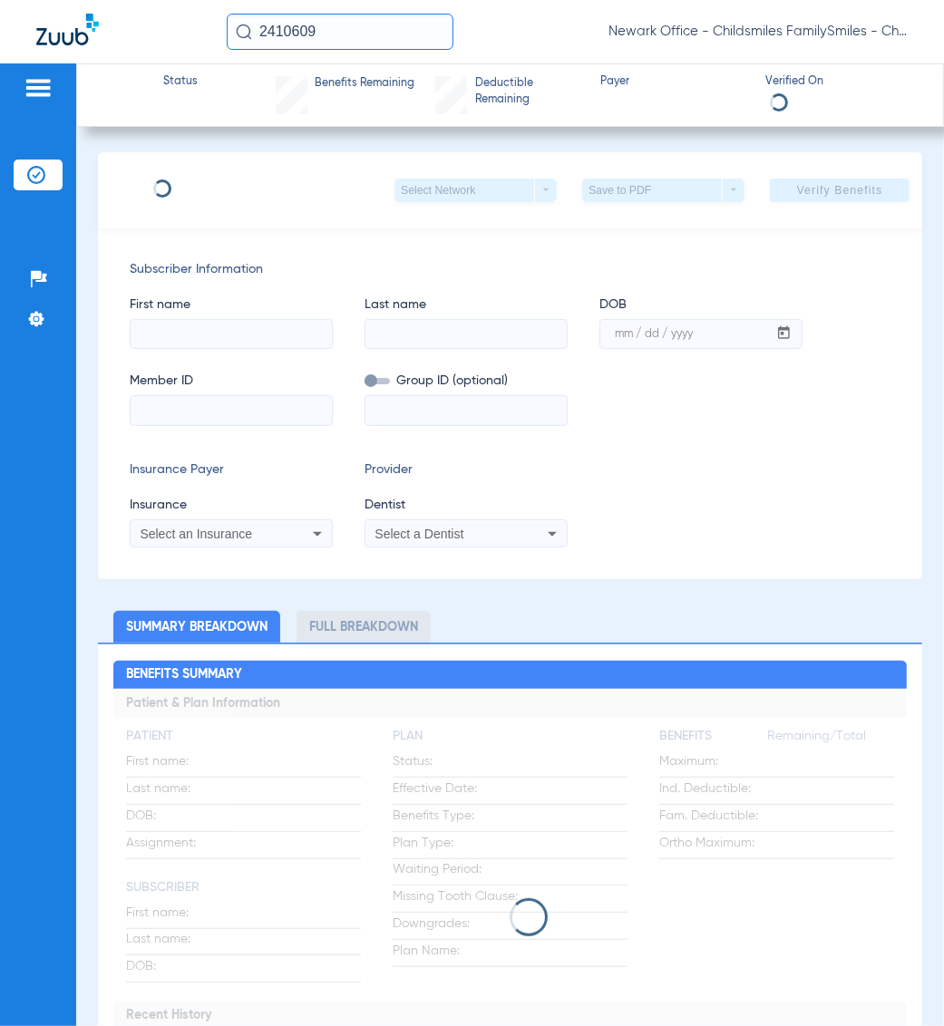
type input "YAAZIEL"
type input "[PERSON_NAME]"
type input "[DATE]"
type input "W197652025"
type input "084287702000001"
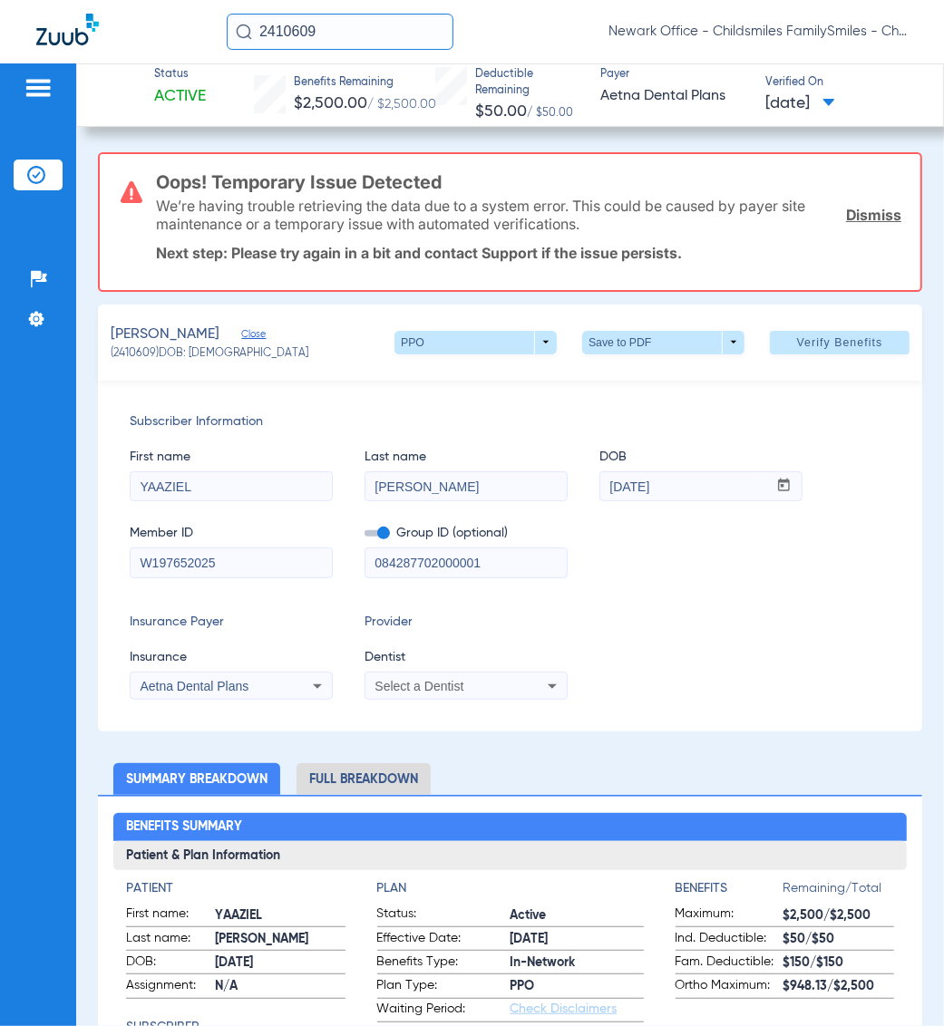
click at [9, 927] on div "Patients Insurance Verification Setup Help Center Settings" at bounding box center [38, 576] width 76 height 1026
click at [829, 587] on div "Subscriber Information First name [PERSON_NAME] Last name [PERSON_NAME] mm / dd…" at bounding box center [510, 556] width 824 height 351
click at [669, 628] on div "Insurance Payer Insurance Aetna Dental Plans Provider Dentist Select a Dentist" at bounding box center [510, 656] width 760 height 87
click at [372, 34] on input "2410609" at bounding box center [340, 32] width 227 height 36
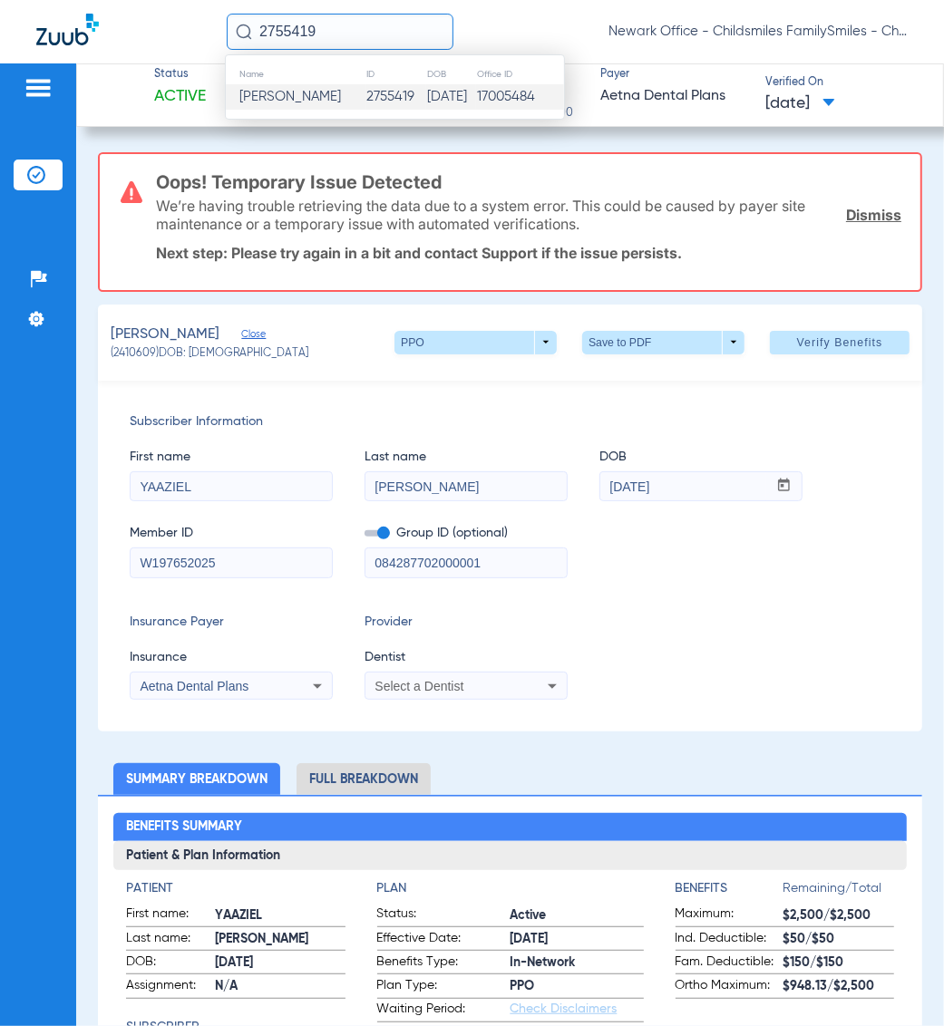
type input "2755419"
click at [274, 95] on span "[PERSON_NAME]" at bounding box center [290, 97] width 102 height 14
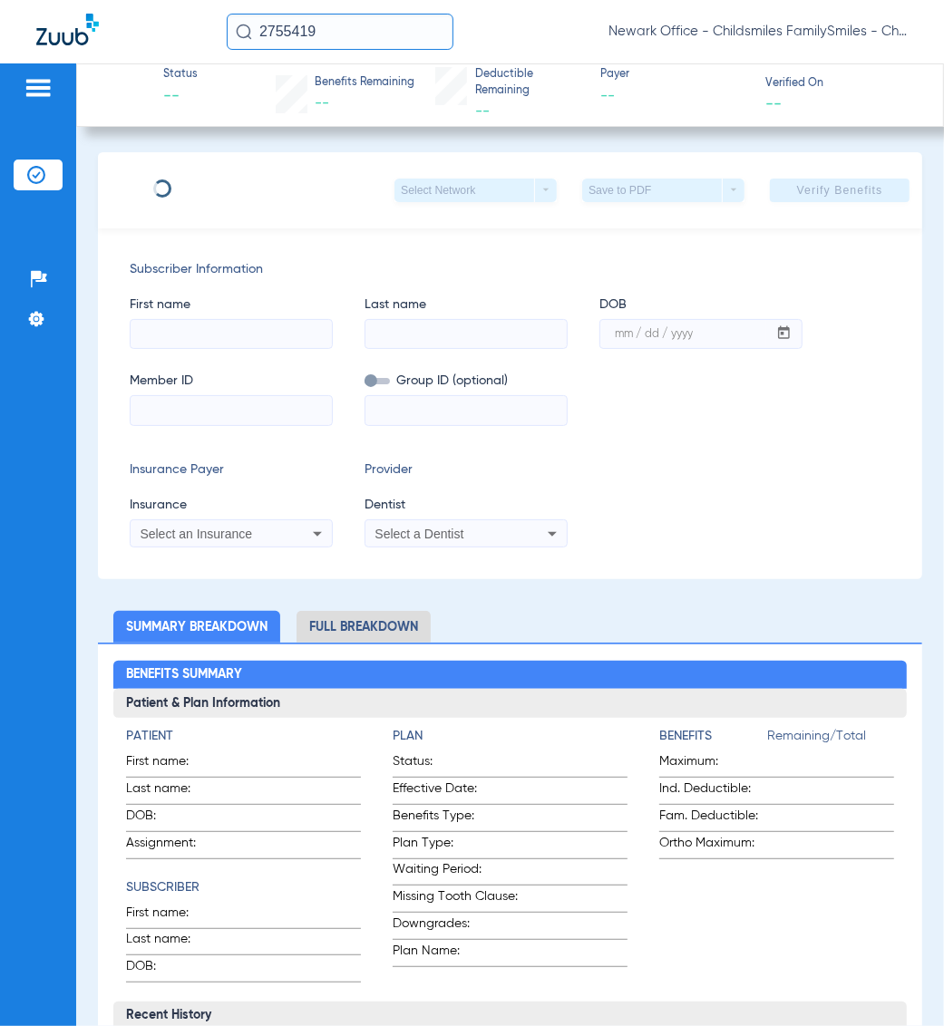
type input "[PERSON_NAME]"
type input "WOLTON"
type input "[DATE]"
type input "932435842"
type input "1124311"
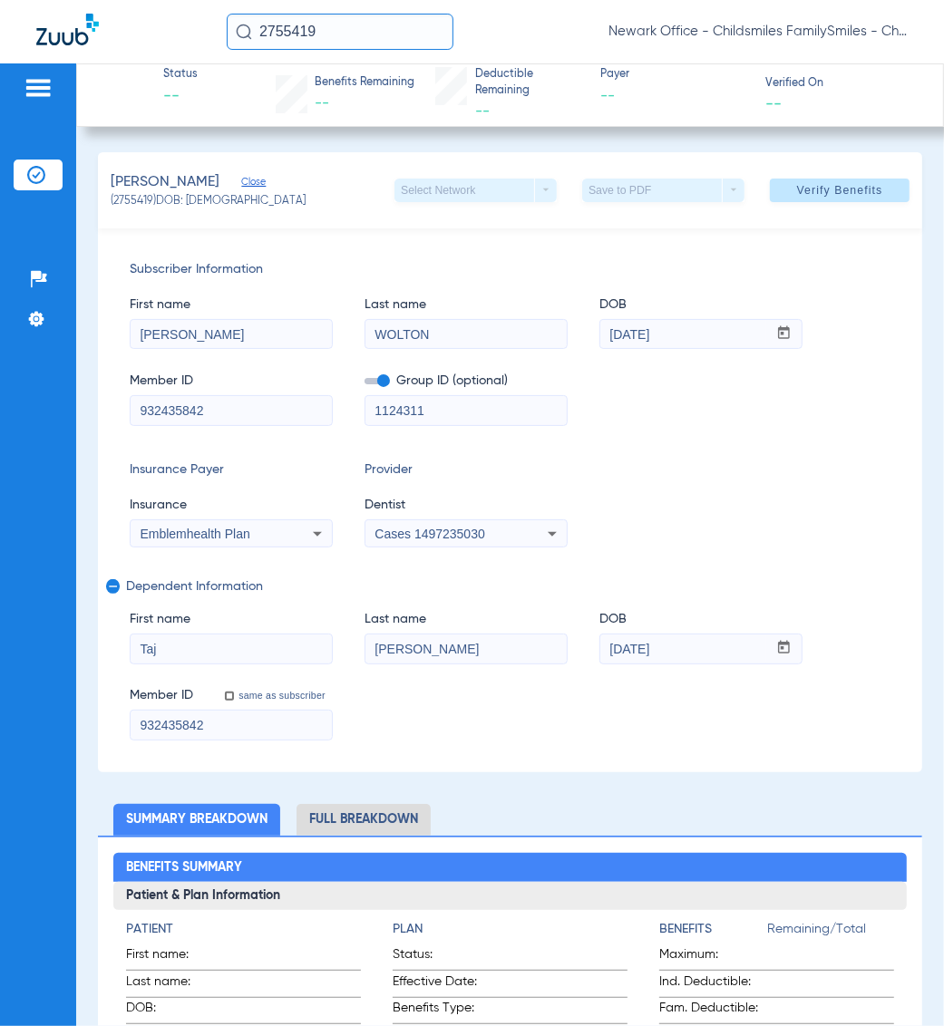
click at [741, 545] on div "Insurance Payer Insurance Emblemhealth Plan Provider Dentist Cases 1497235030" at bounding box center [510, 503] width 760 height 87
click at [634, 513] on div "Insurance Payer Insurance Emblemhealth Plan Provider Dentist Cases 1497235030" at bounding box center [510, 503] width 760 height 87
click at [526, 531] on div "Cases 1497235030" at bounding box center [465, 534] width 201 height 22
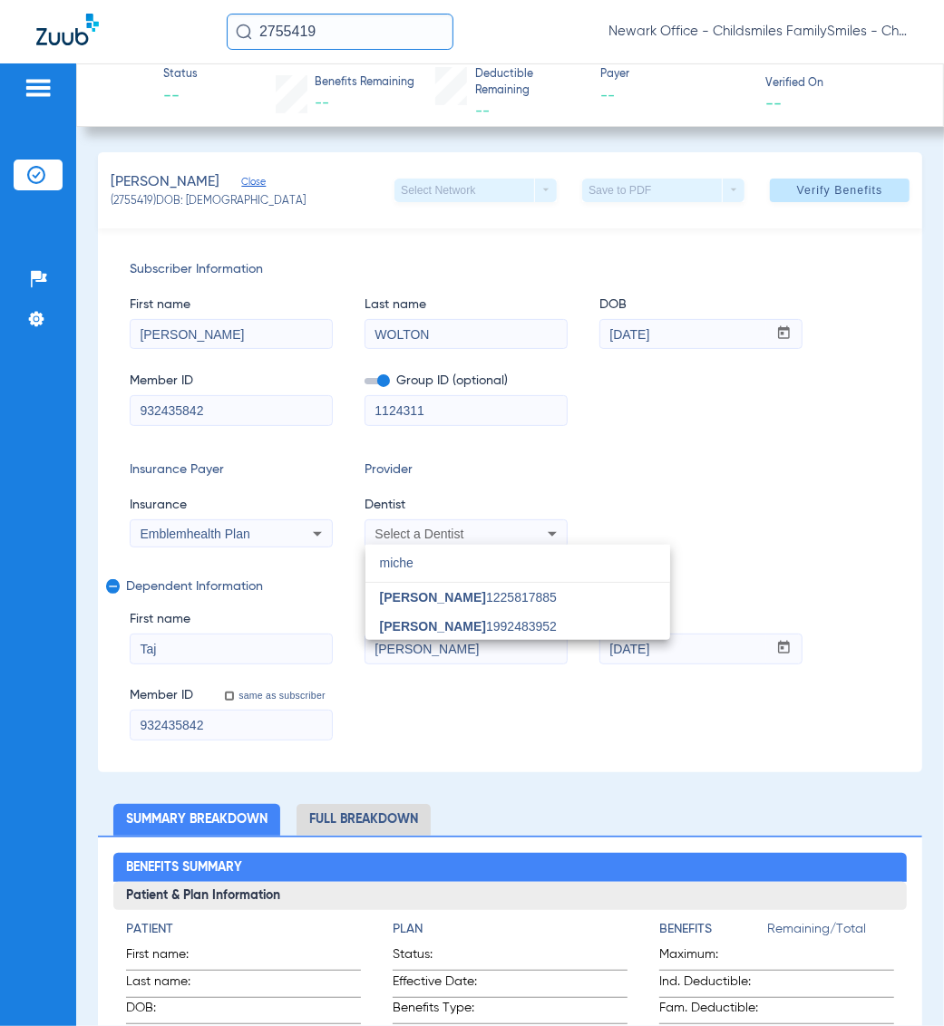
type input "miche"
click at [644, 523] on div at bounding box center [472, 513] width 944 height 1026
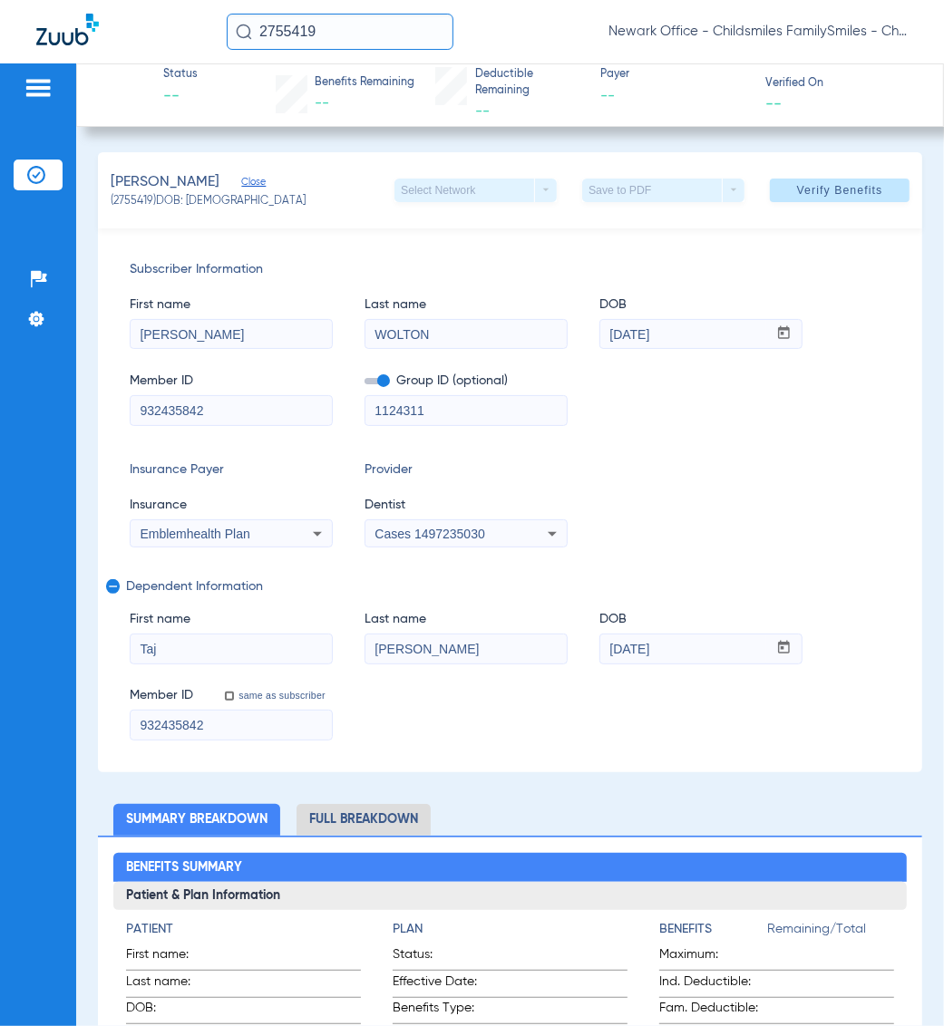
click at [840, 542] on div "Insurance Payer Insurance Emblemhealth Plan Provider Dentist Cases 1497235030" at bounding box center [510, 503] width 760 height 87
click at [282, 409] on input "932435842" at bounding box center [231, 410] width 201 height 29
paste input "K1251069104"
type input "K1251069104"
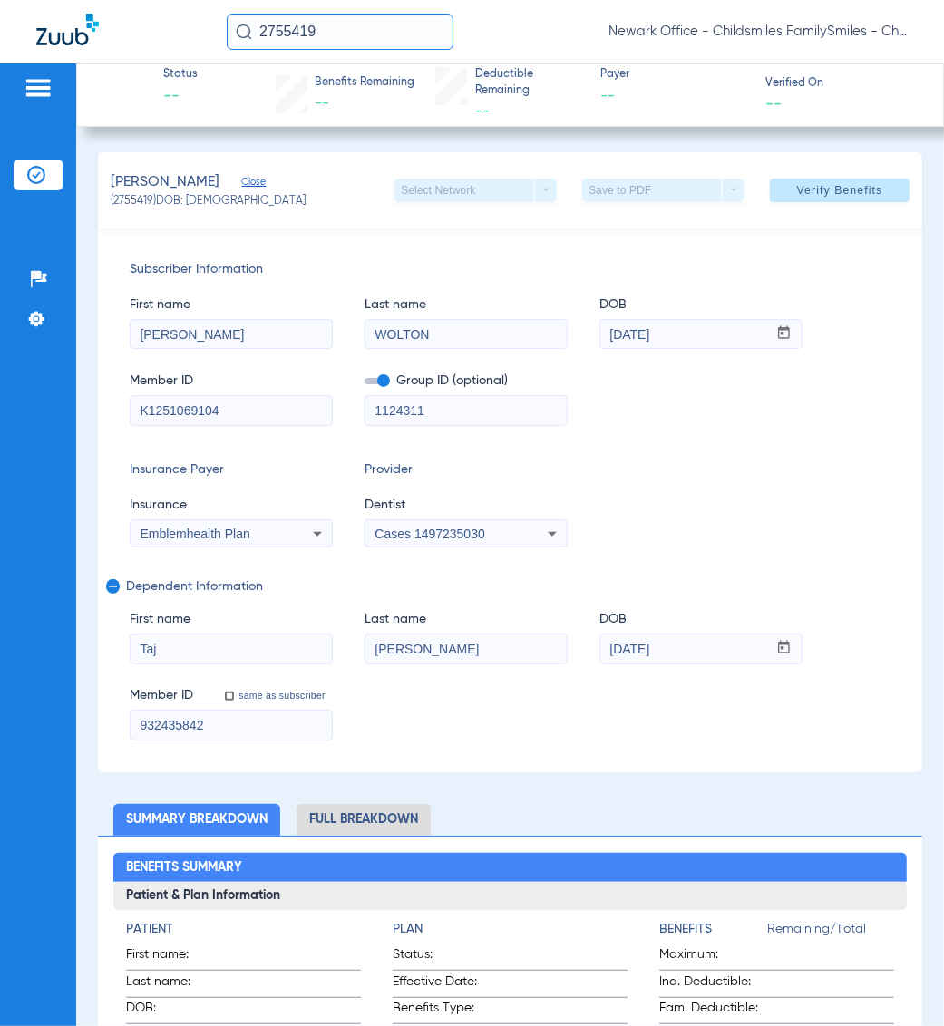
click at [193, 731] on input "932435842" at bounding box center [231, 725] width 201 height 29
paste input "K1251069104"
type input "K1251069104"
click at [676, 746] on div "Subscriber Information First name [PERSON_NAME] Last name [PERSON_NAME] DOB mm …" at bounding box center [510, 500] width 824 height 544
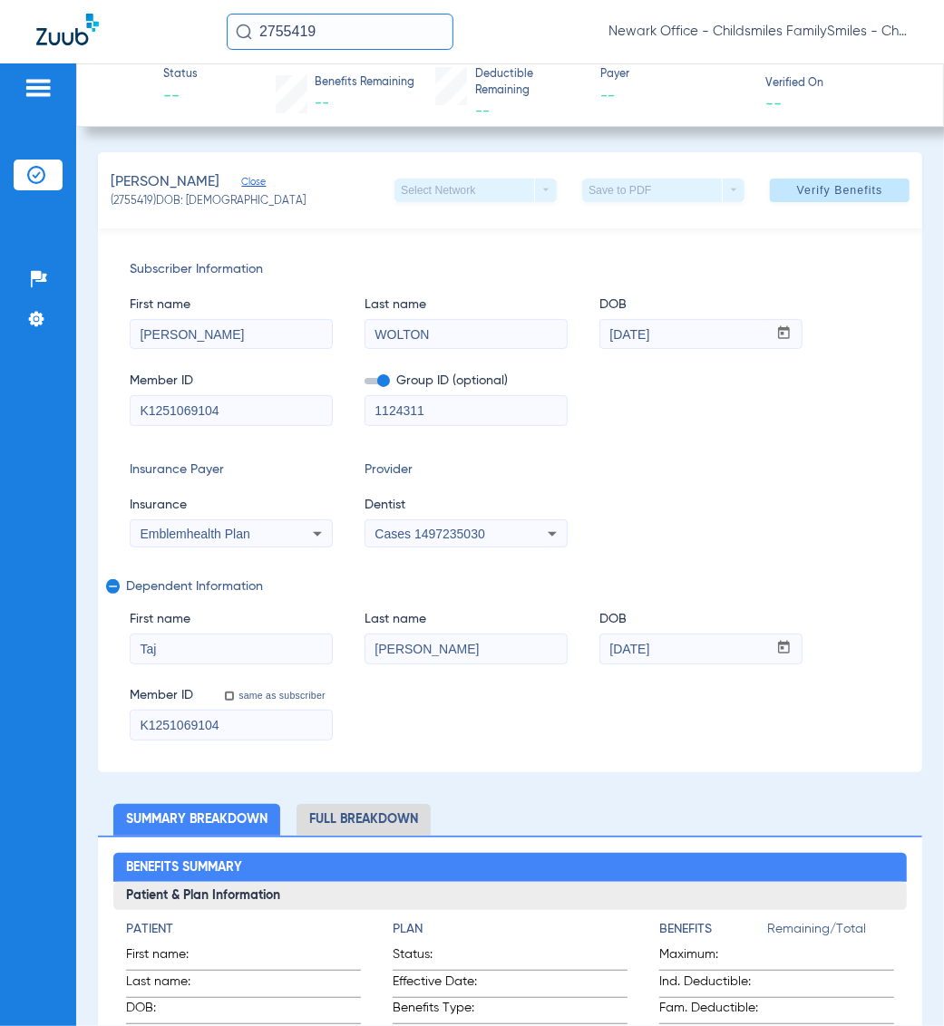
click at [857, 646] on div "First name [PERSON_NAME] Last name [PERSON_NAME] DOB mm / dd / yyyy [DATE]" at bounding box center [510, 629] width 760 height 70
click at [252, 409] on input "K1251069104" at bounding box center [231, 410] width 201 height 29
drag, startPoint x: 228, startPoint y: 412, endPoint x: 192, endPoint y: 409, distance: 36.4
click at [192, 409] on input "K1251069104" at bounding box center [231, 410] width 201 height 29
click at [297, 405] on input "K1251069104" at bounding box center [231, 410] width 201 height 29
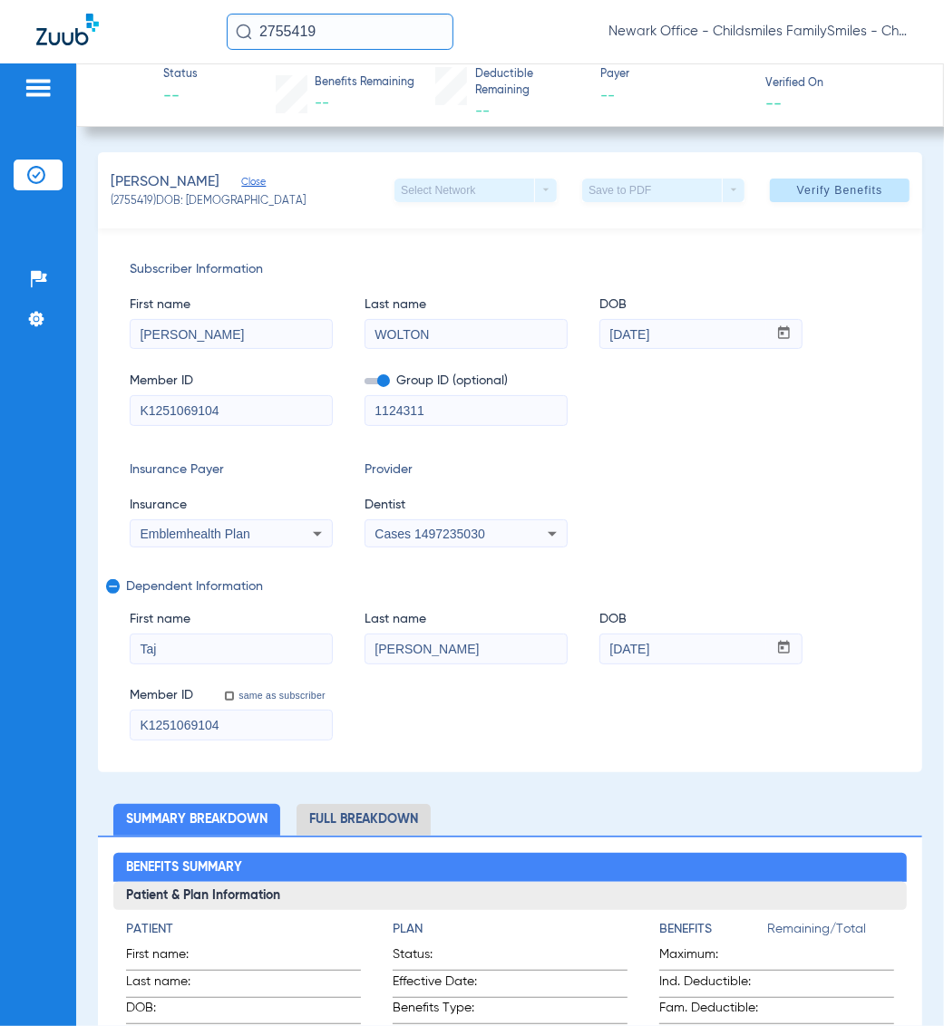
click at [131, 196] on span "(2755419) DOB: [DEMOGRAPHIC_DATA]" at bounding box center [208, 202] width 195 height 16
copy span "2755419"
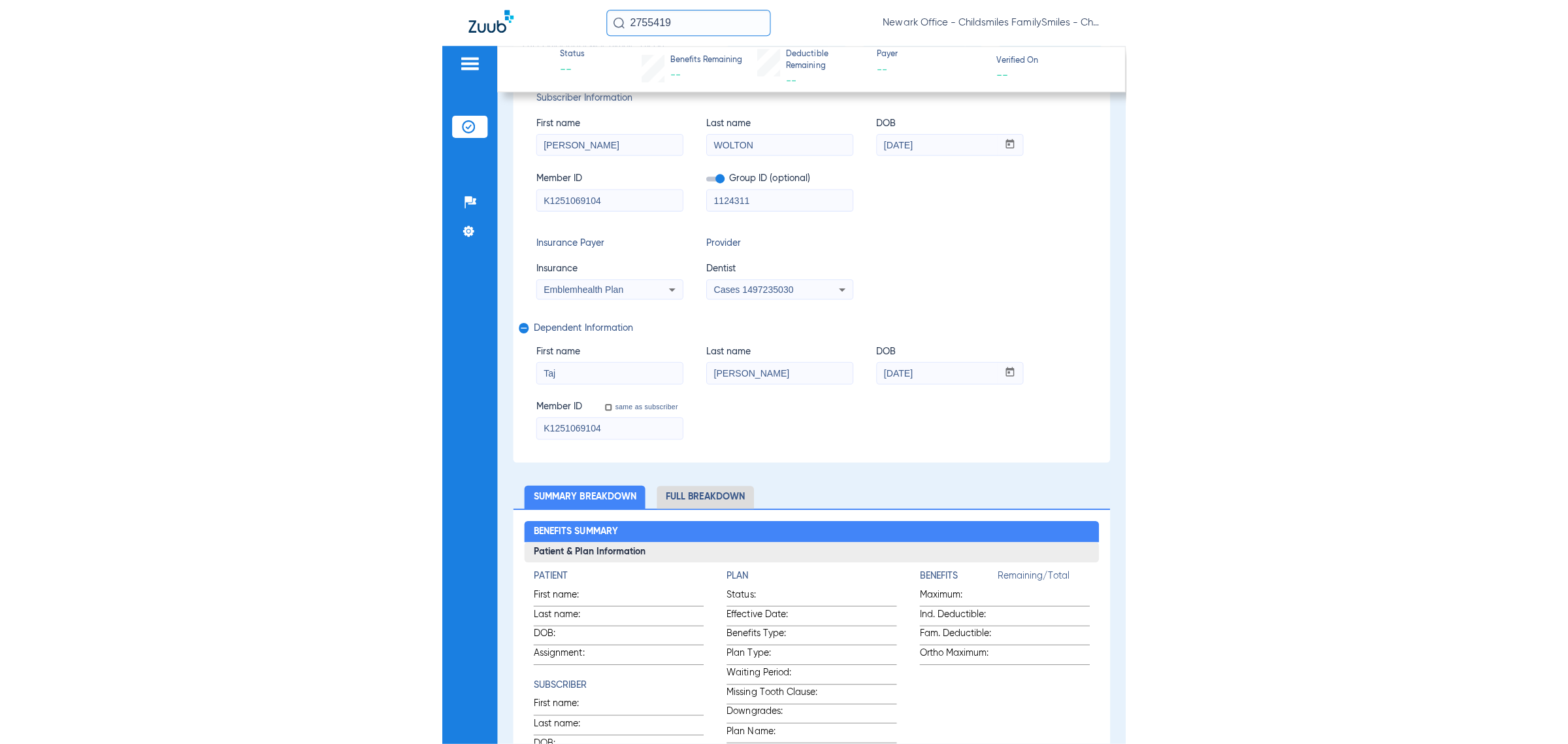
scroll to position [81, 0]
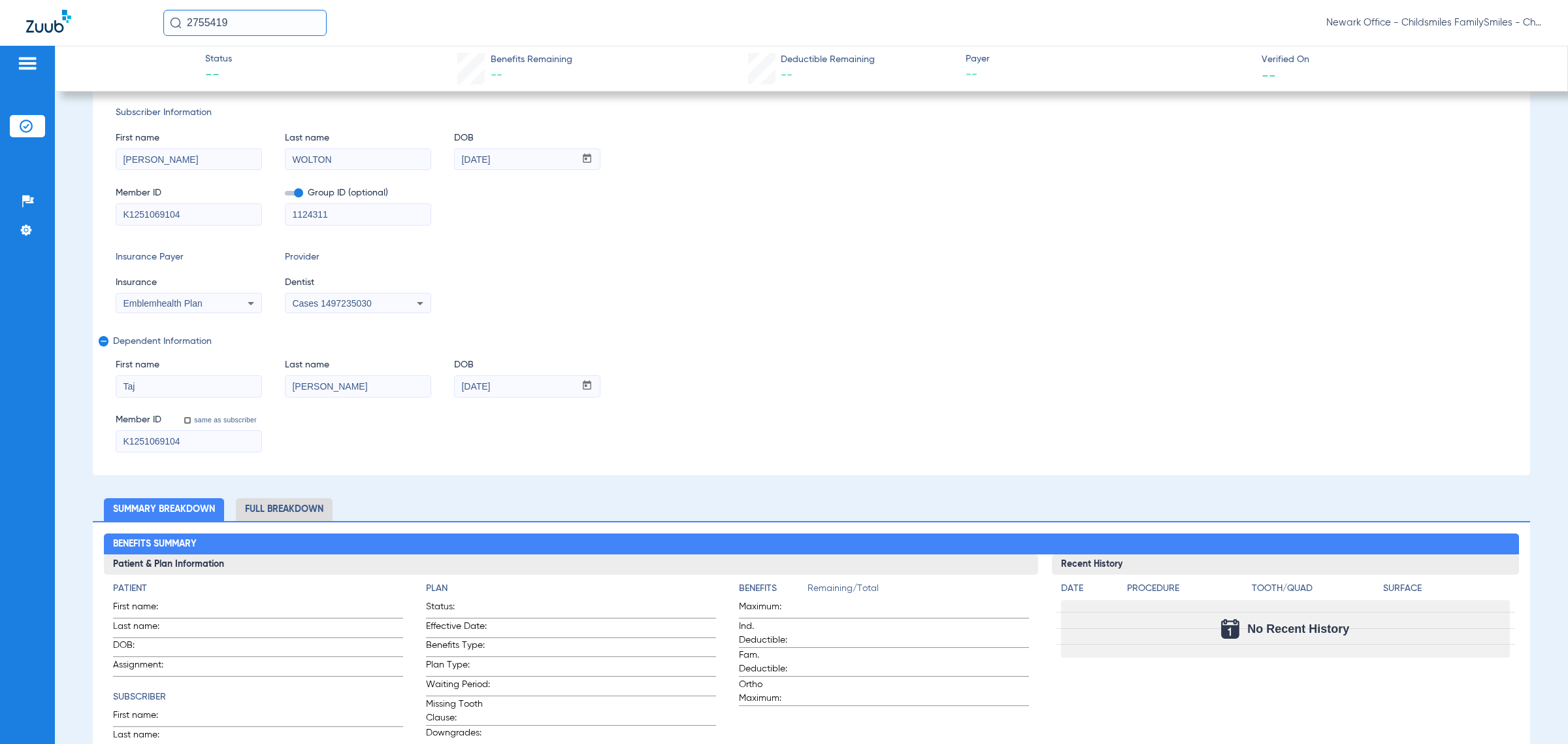
click at [246, 20] on input "2755419" at bounding box center [245, 23] width 164 height 26
type input "2516690"
click at [263, 74] on td "2516690" at bounding box center [285, 69] width 44 height 18
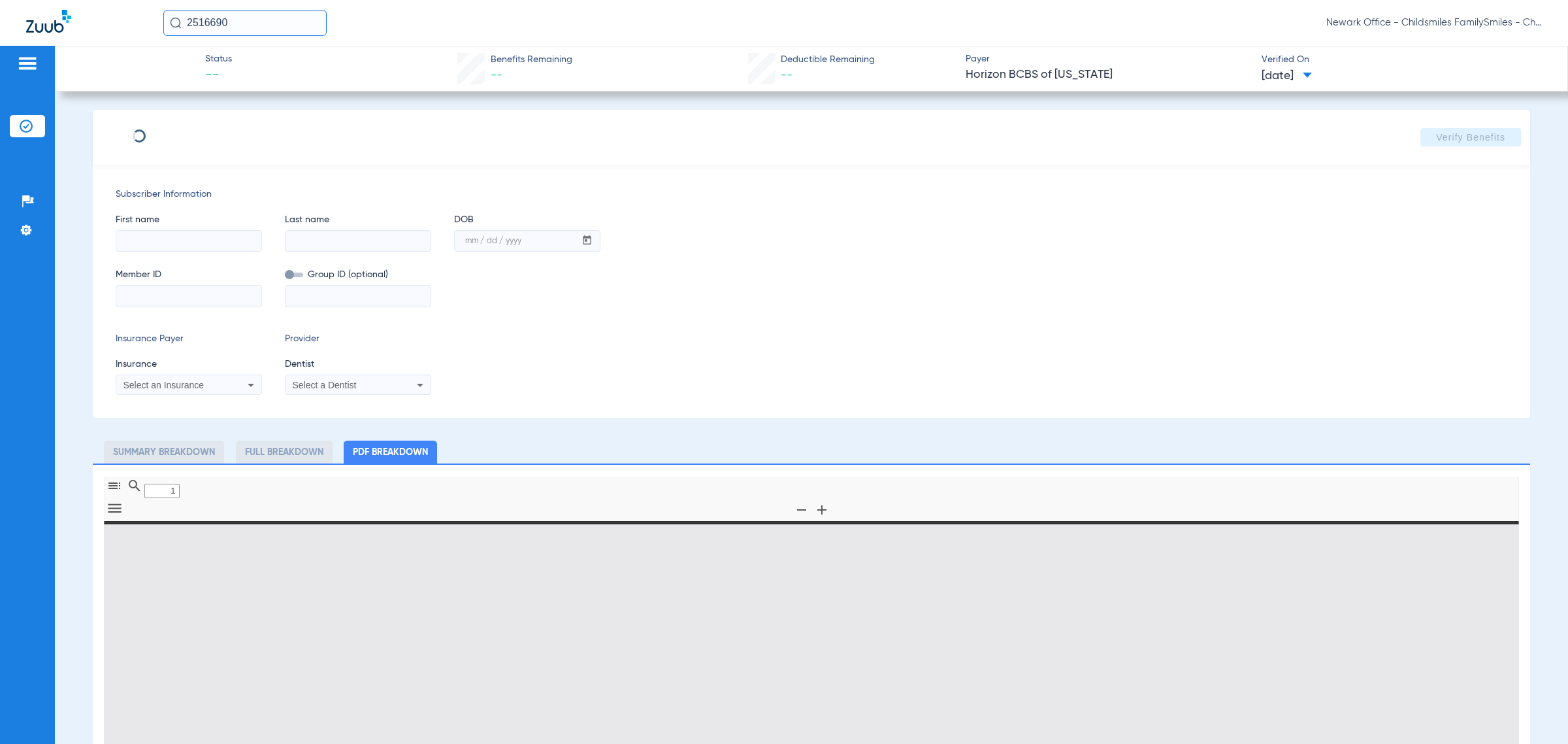
type input "0"
select select "page-width"
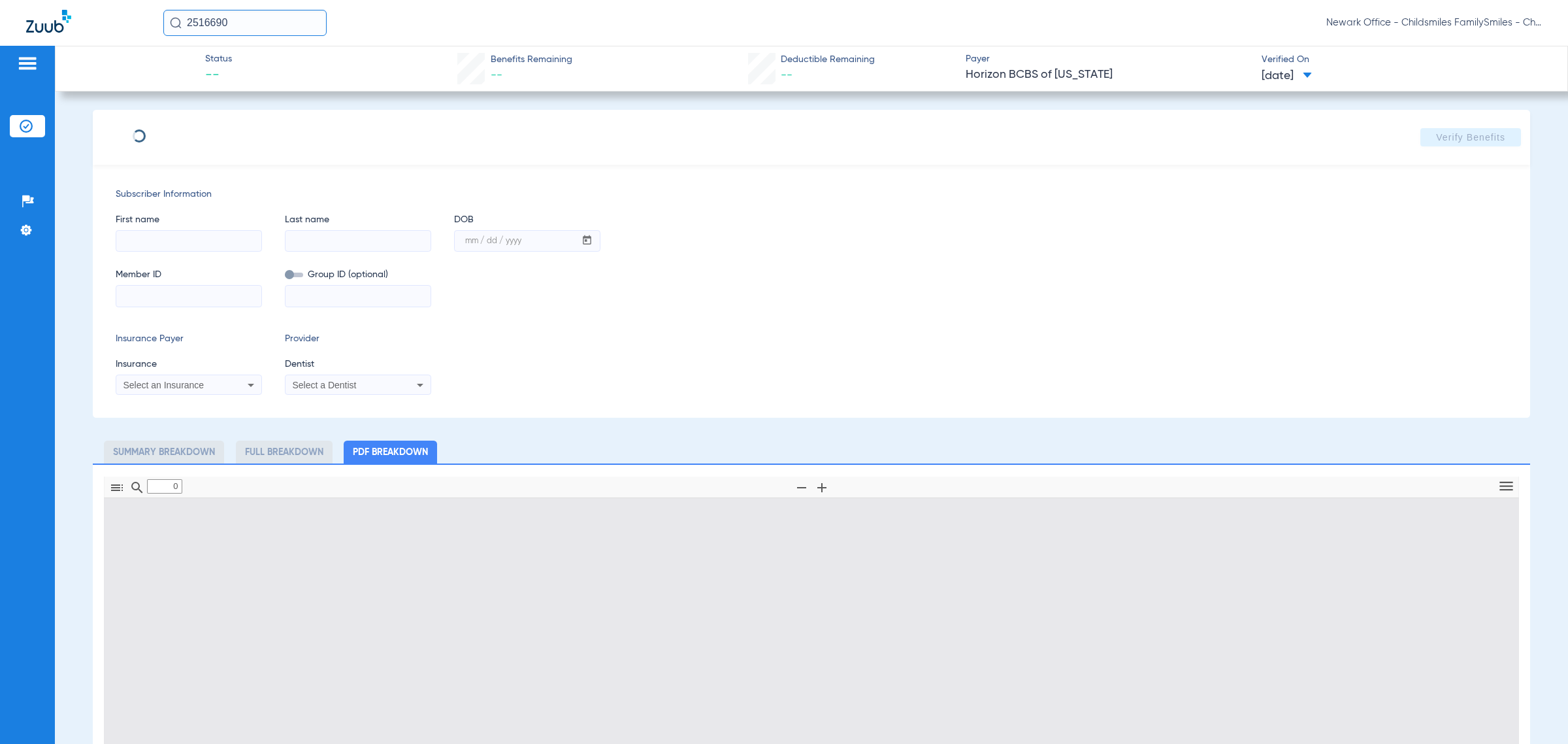
type input "1"
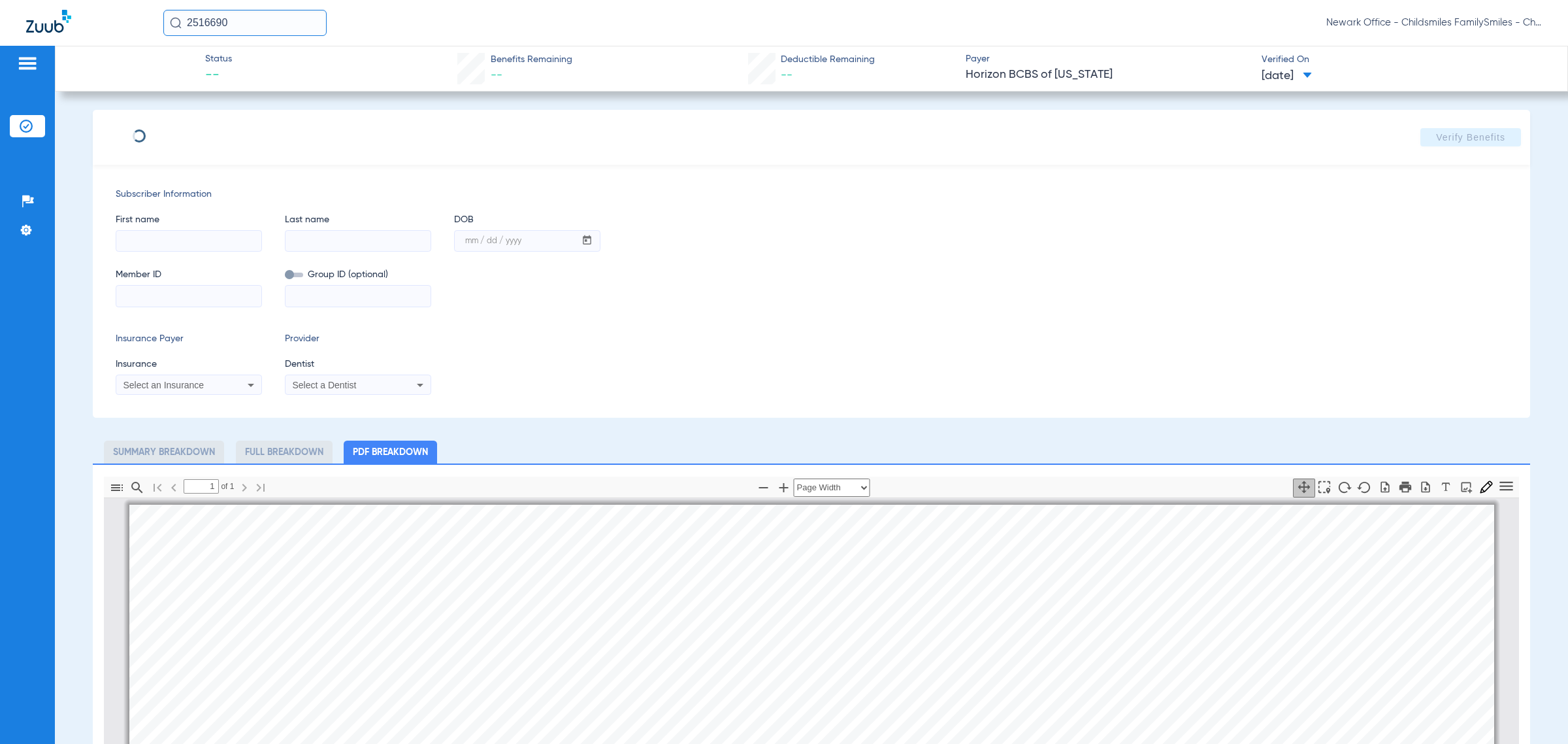
scroll to position [6, 0]
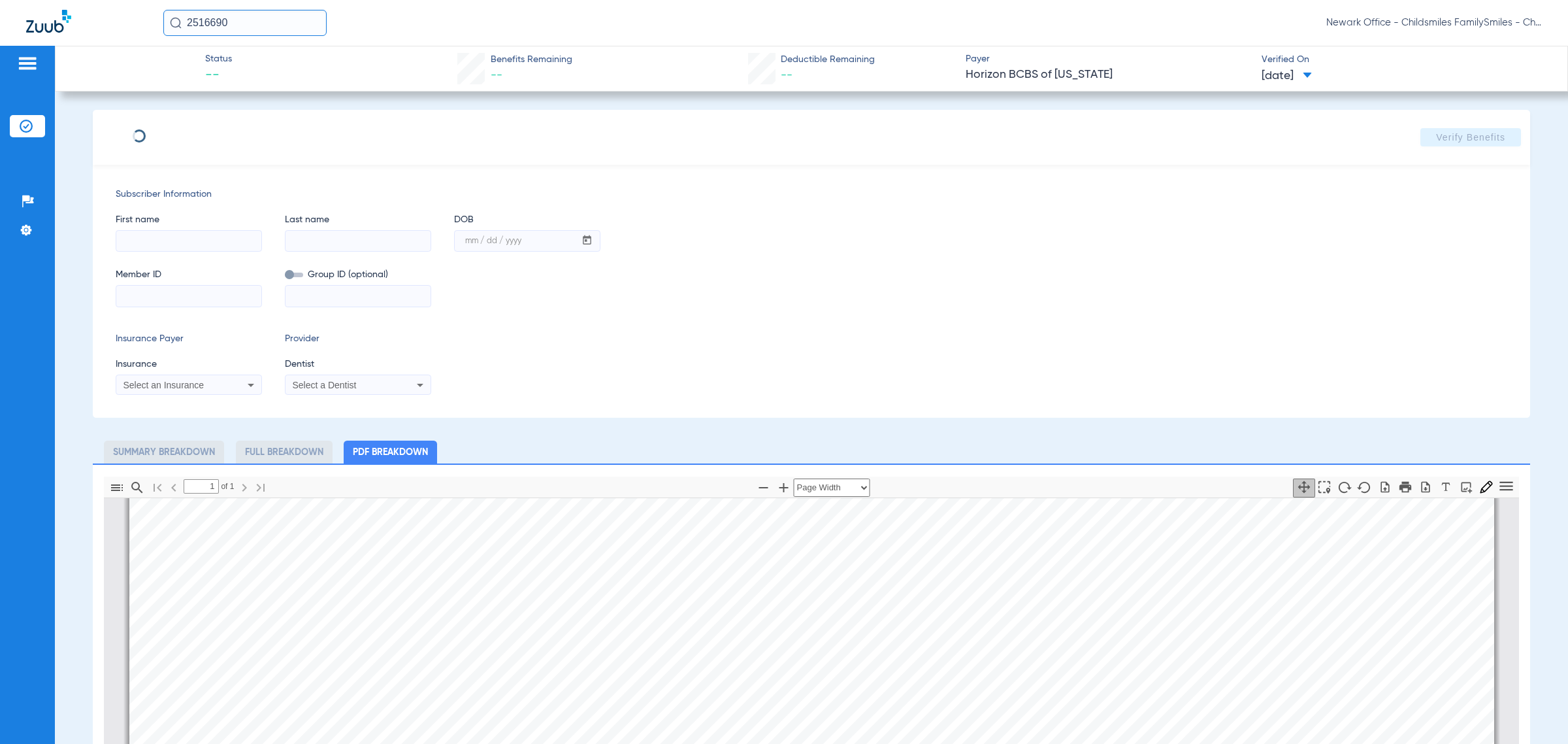
type input "ANAIS"
type input "[PERSON_NAME]"
type input "[DATE]"
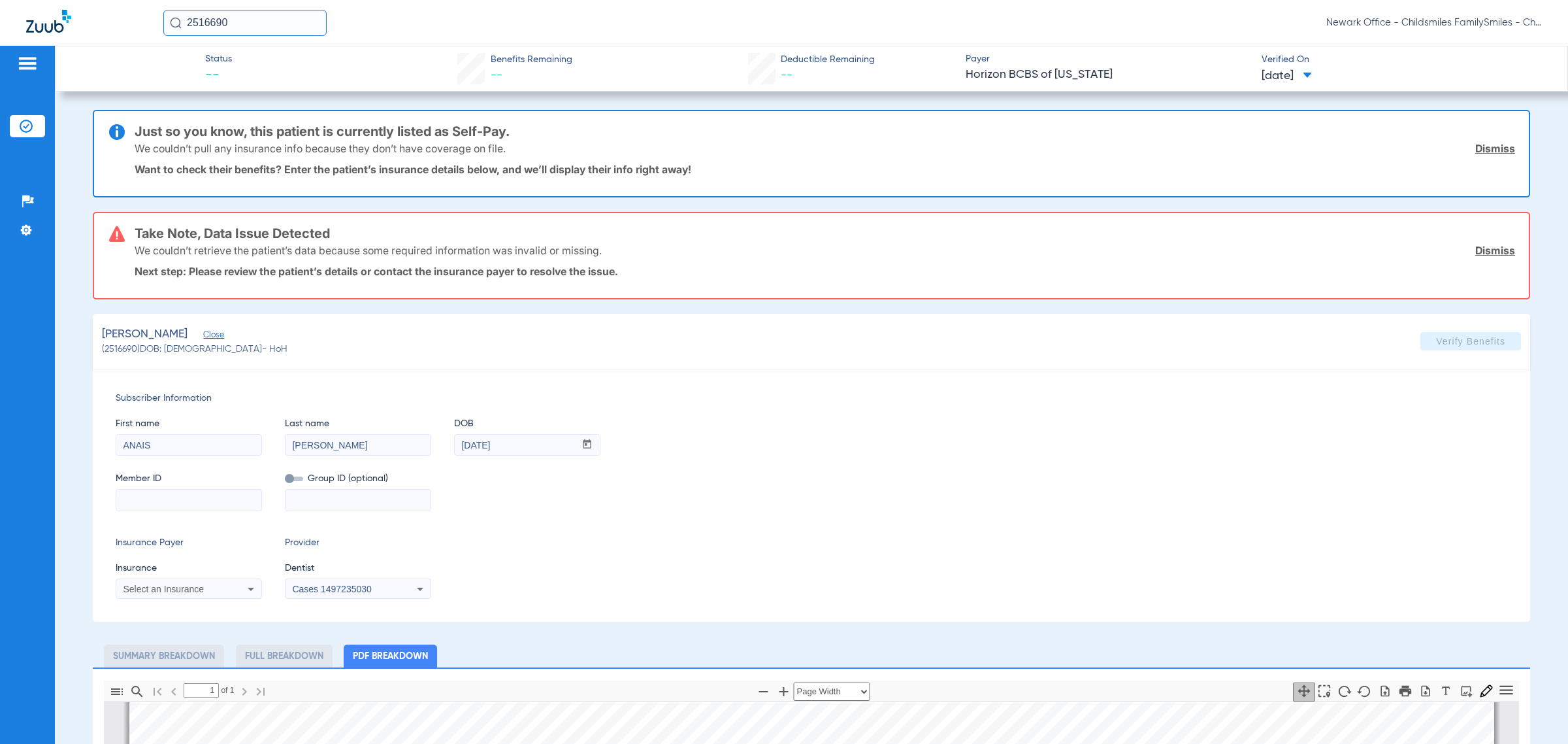
click at [680, 184] on div "Just so you know, this patient is currently listed as Self-Pay. We couldn’t pul…" at bounding box center [825, 154] width 1381 height 85
